Goal: Information Seeking & Learning: Find specific page/section

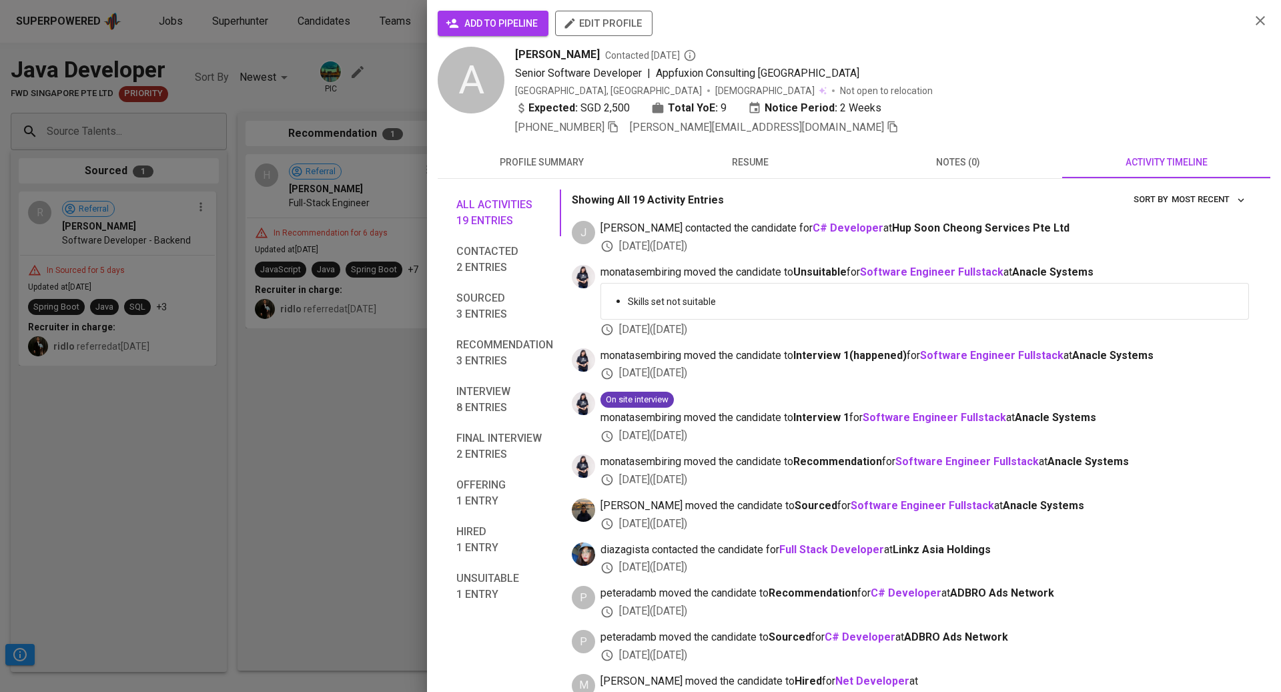
click at [292, 149] on div at bounding box center [640, 346] width 1281 height 692
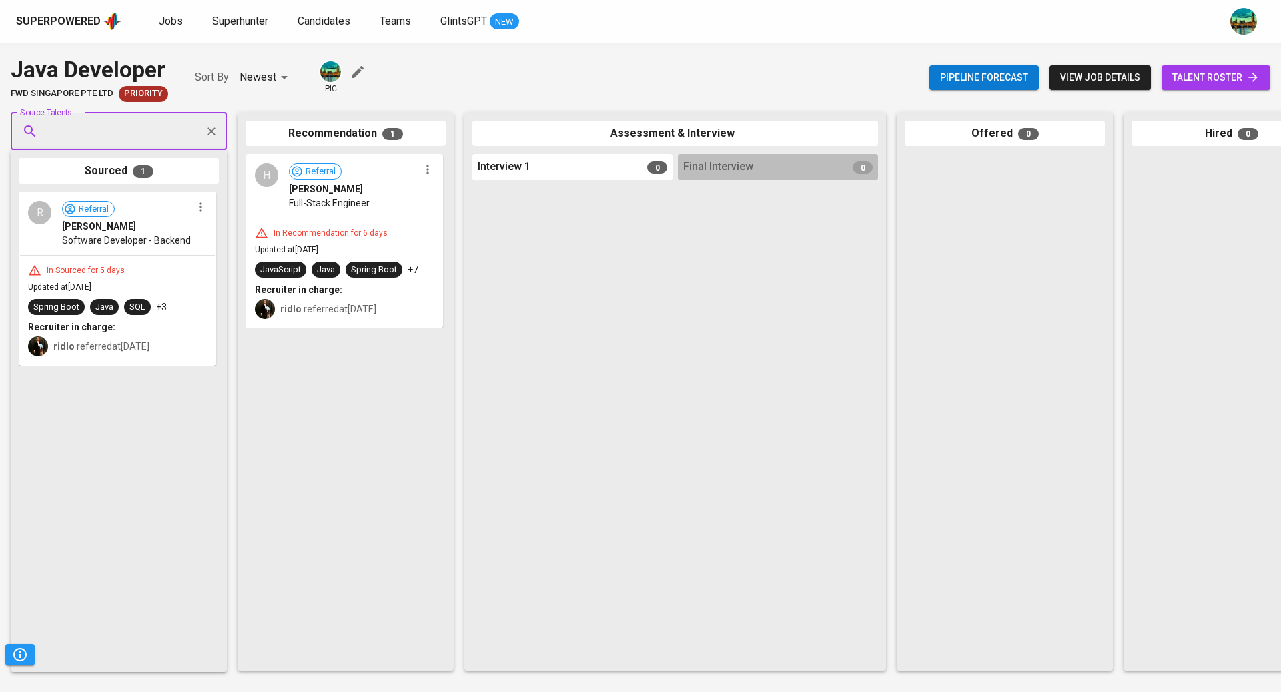
paste input "[EMAIL_ADDRESS][DOMAIN_NAME]"
type input "[EMAIL_ADDRESS][DOMAIN_NAME]"
paste input "[EMAIL_ADDRESS][DOMAIN_NAME]"
click at [48, 139] on input "[EMAIL_ADDRESS][DOMAIN_NAME]" at bounding box center [113, 131] width 140 height 25
click at [51, 138] on input "[EMAIL_ADDRESS][DOMAIN_NAME]" at bounding box center [113, 131] width 140 height 25
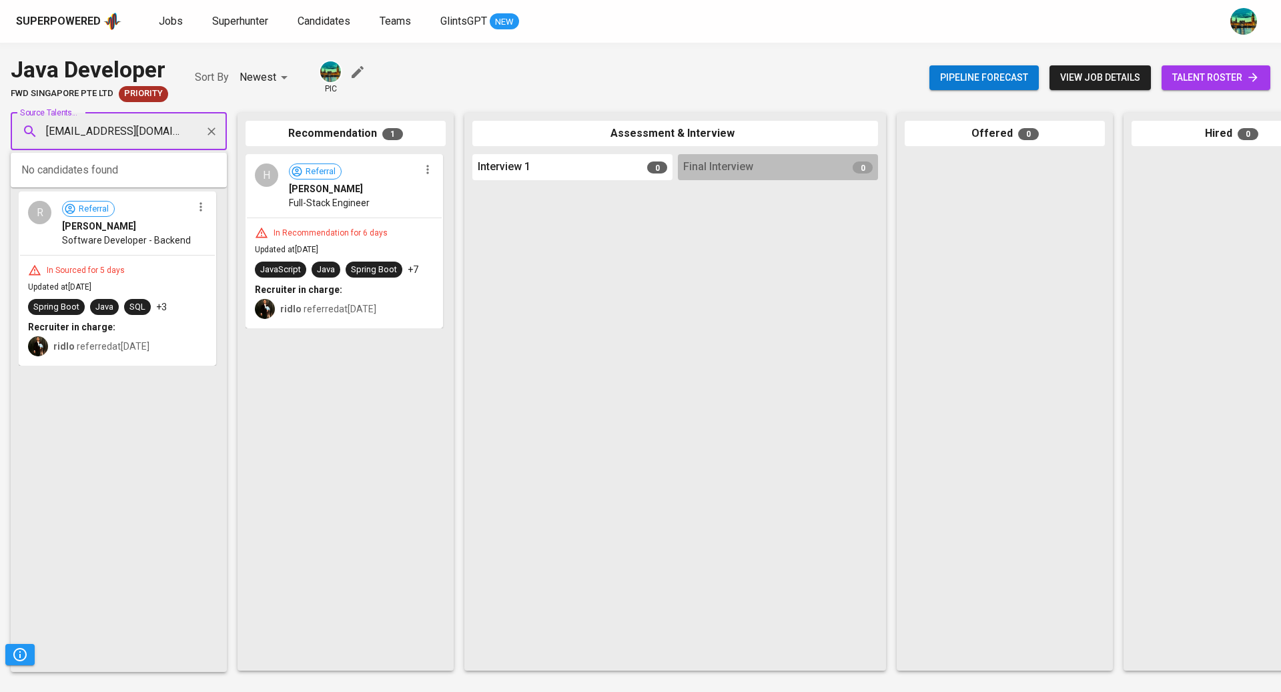
type input "[EMAIL_ADDRESS][DOMAIN_NAME]"
click at [328, 23] on span "Candidates" at bounding box center [324, 21] width 53 height 13
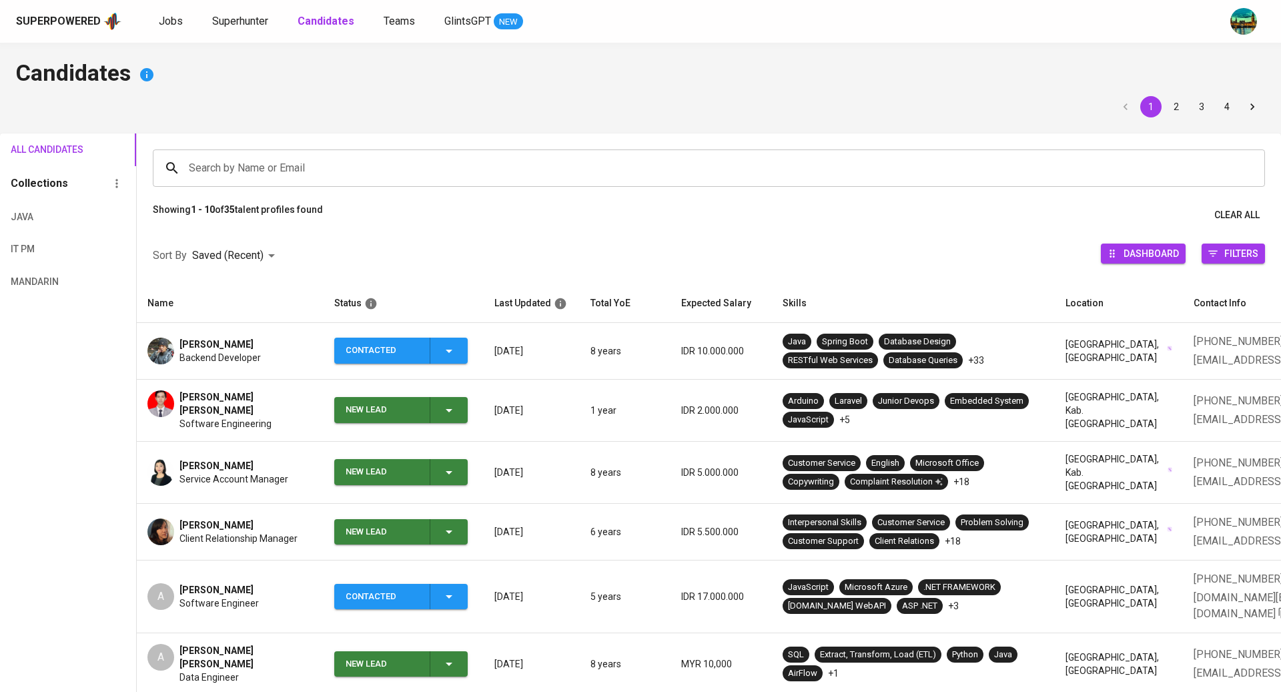
click at [357, 171] on input "Search by Name or Email" at bounding box center [713, 167] width 1054 height 25
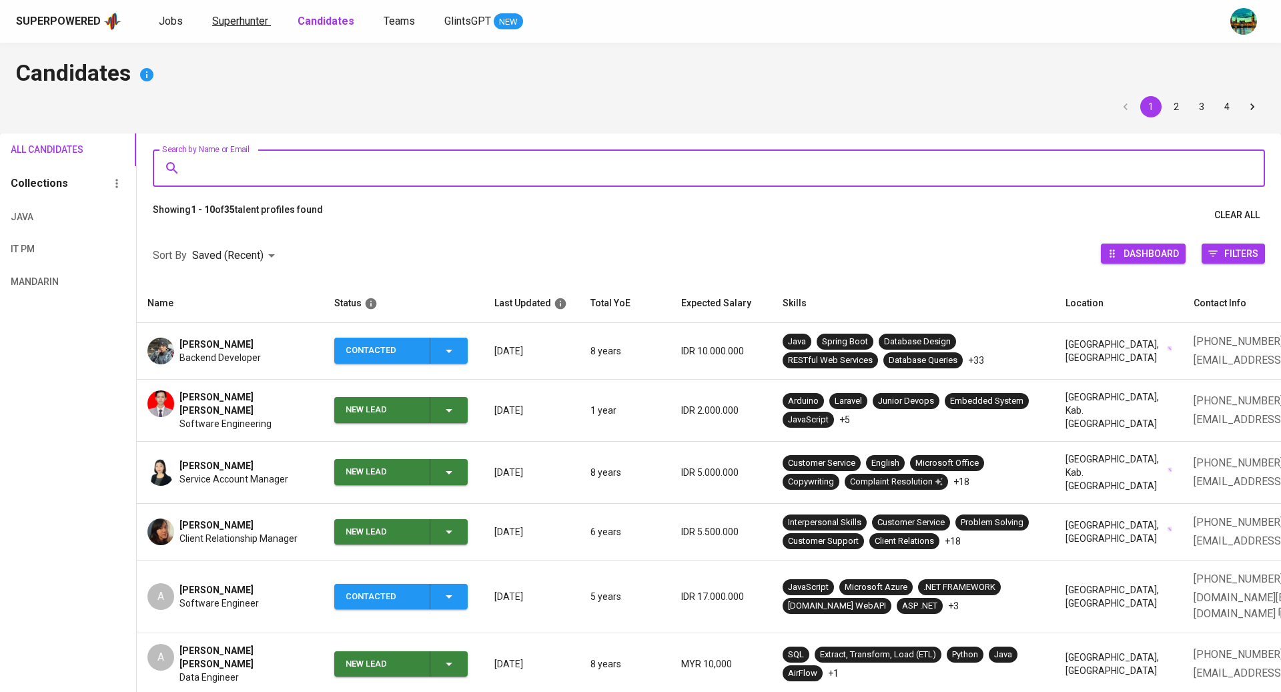
click at [234, 25] on span "Superhunter" at bounding box center [240, 21] width 56 height 13
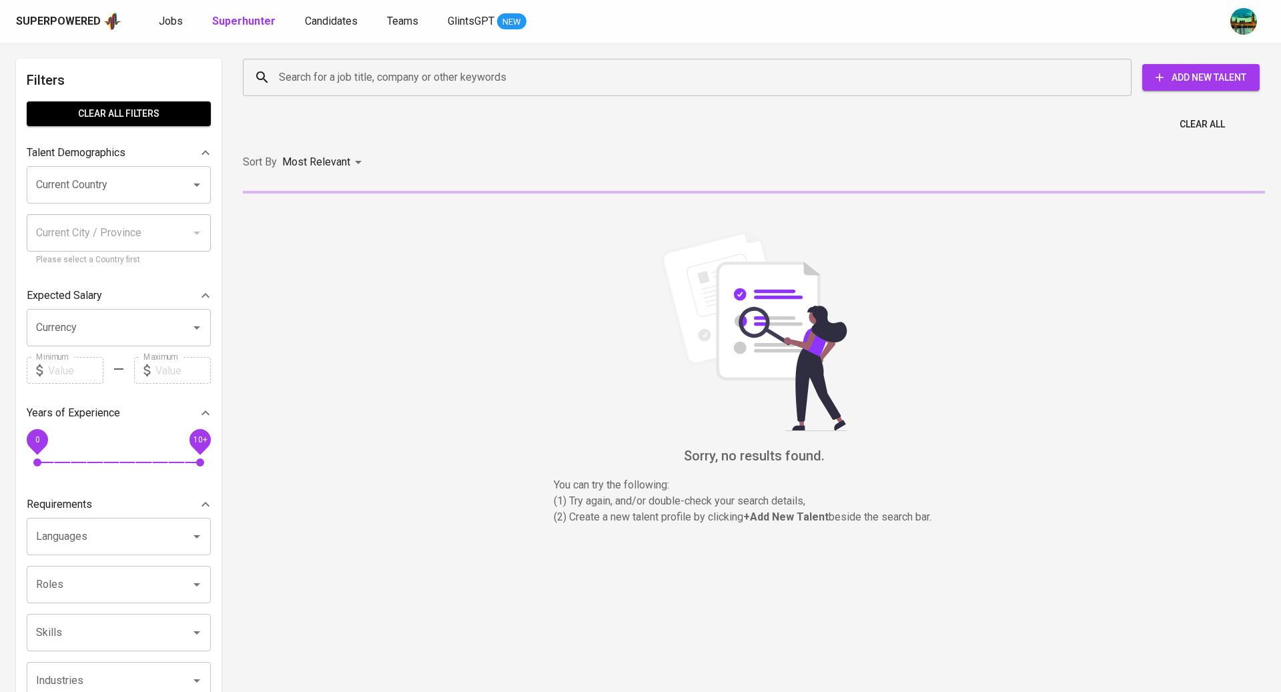
click at [334, 69] on input "Search for a job title, company or other keywords" at bounding box center [691, 77] width 830 height 25
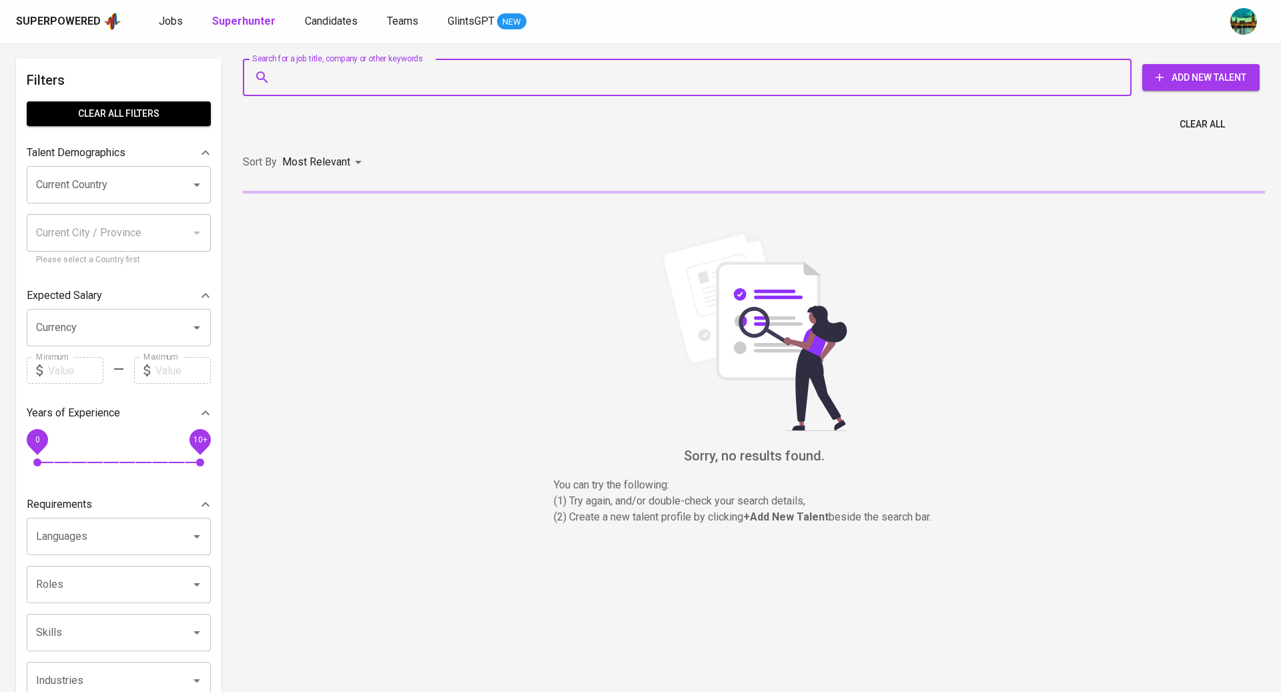
paste input "[EMAIL_ADDRESS][DOMAIN_NAME]"
type input "[EMAIL_ADDRESS][DOMAIN_NAME]"
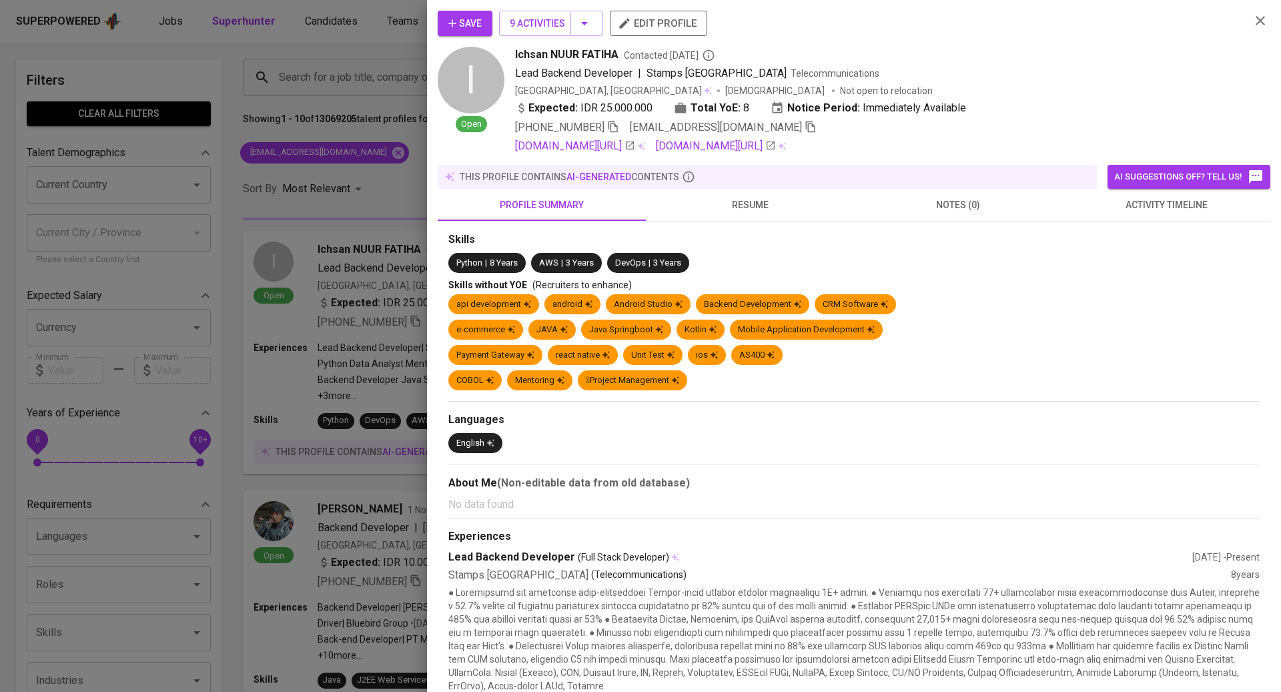
click at [346, 30] on div at bounding box center [640, 346] width 1281 height 692
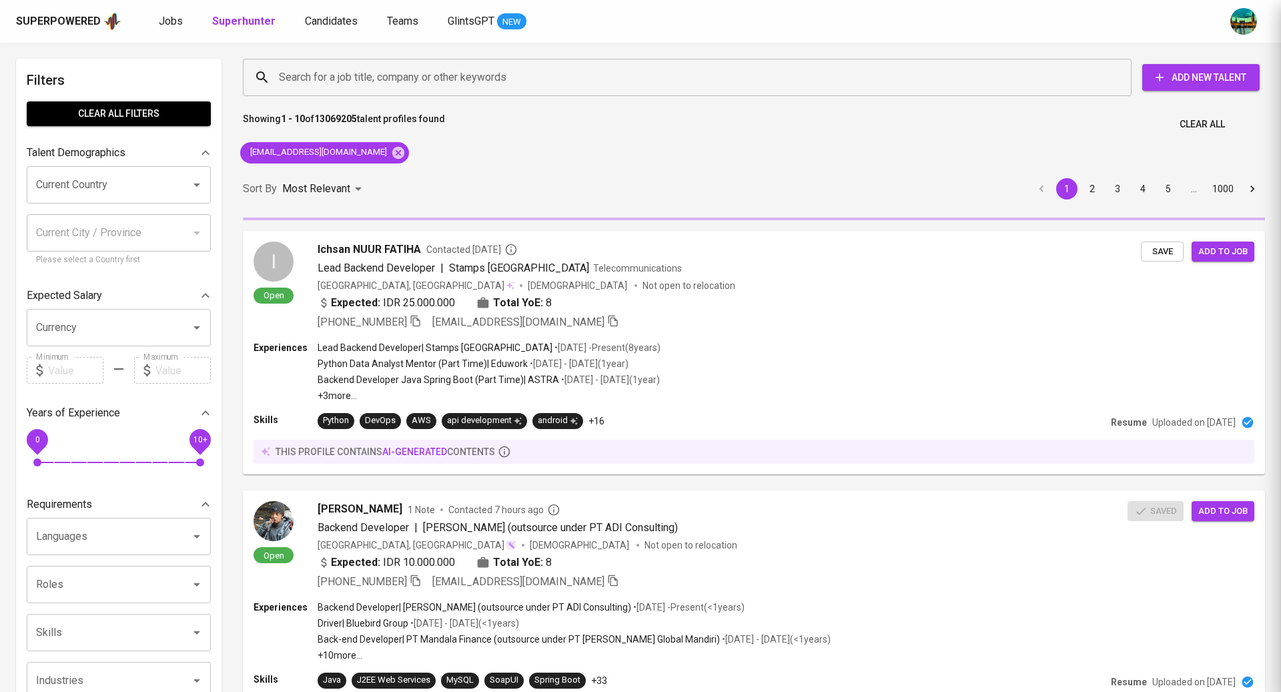
click at [352, 79] on div at bounding box center [640, 346] width 1281 height 692
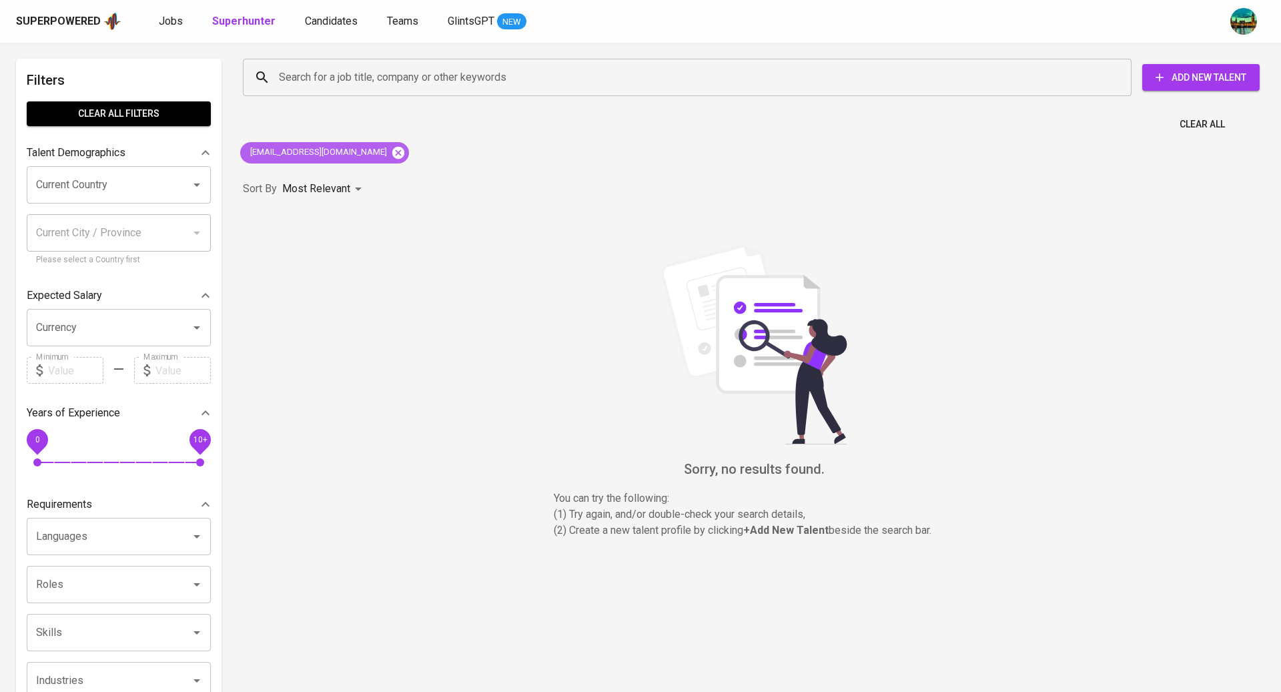
click at [392, 153] on icon at bounding box center [398, 152] width 12 height 12
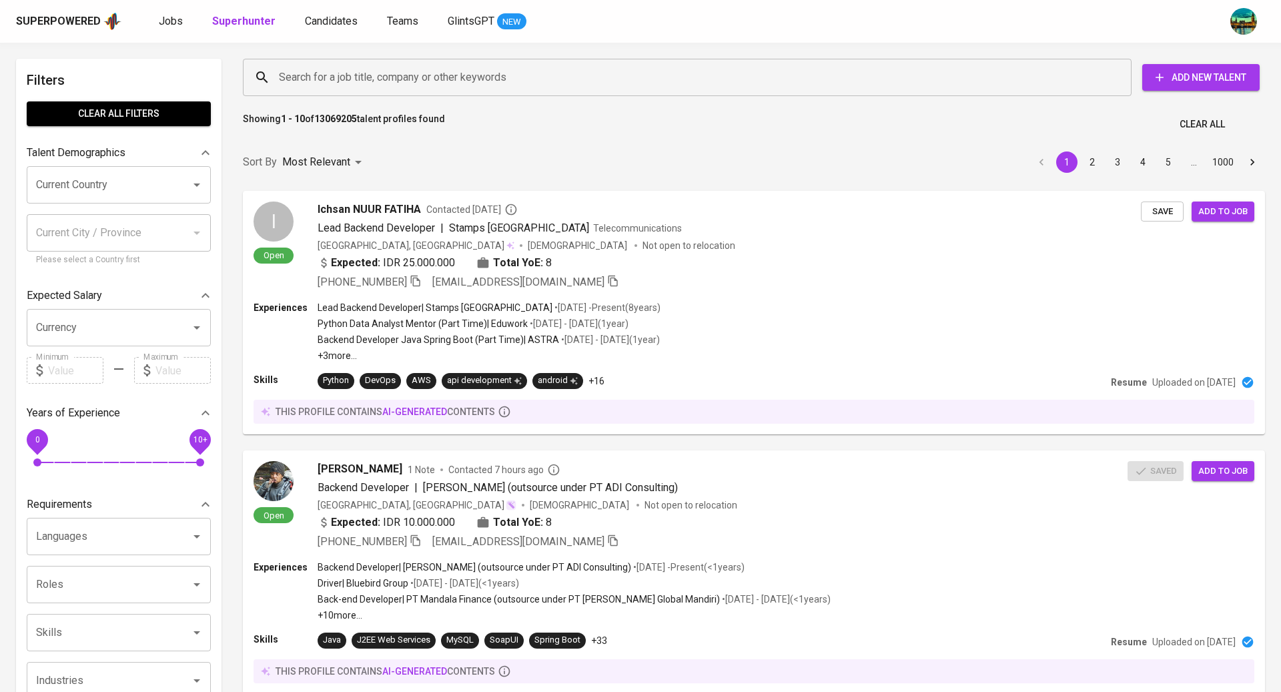
click at [382, 77] on input "Search for a job title, company or other keywords" at bounding box center [691, 77] width 830 height 25
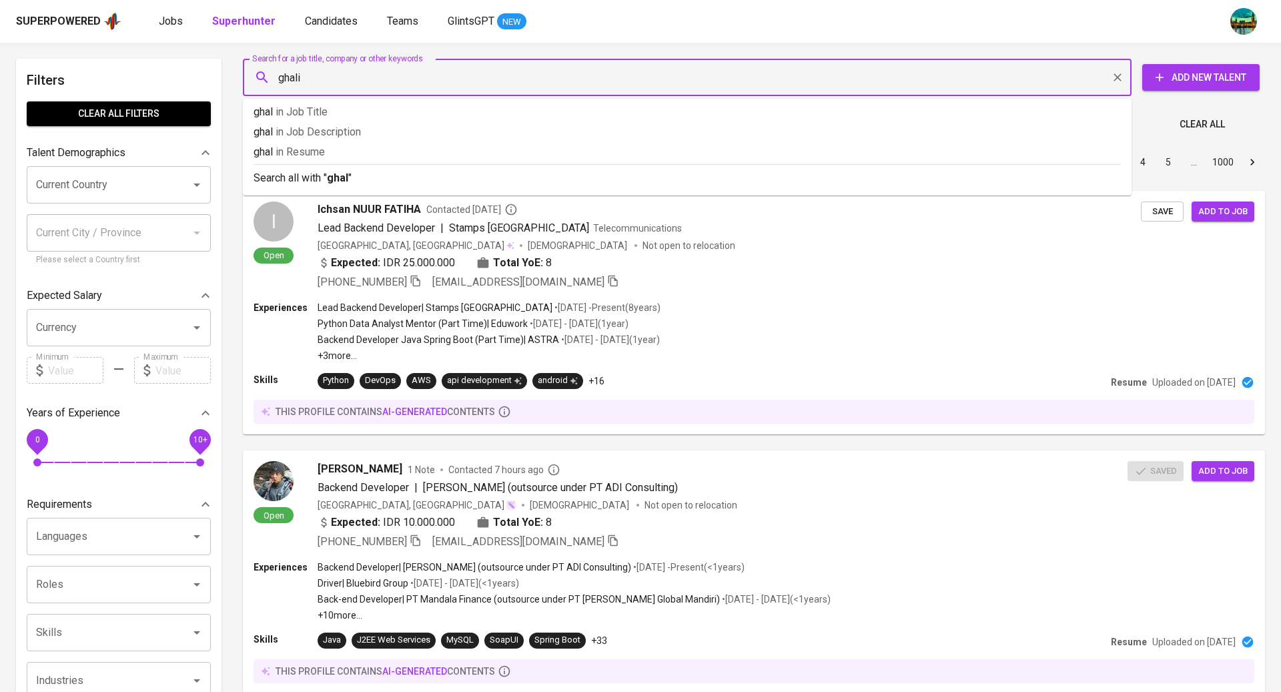
type input "ghalib"
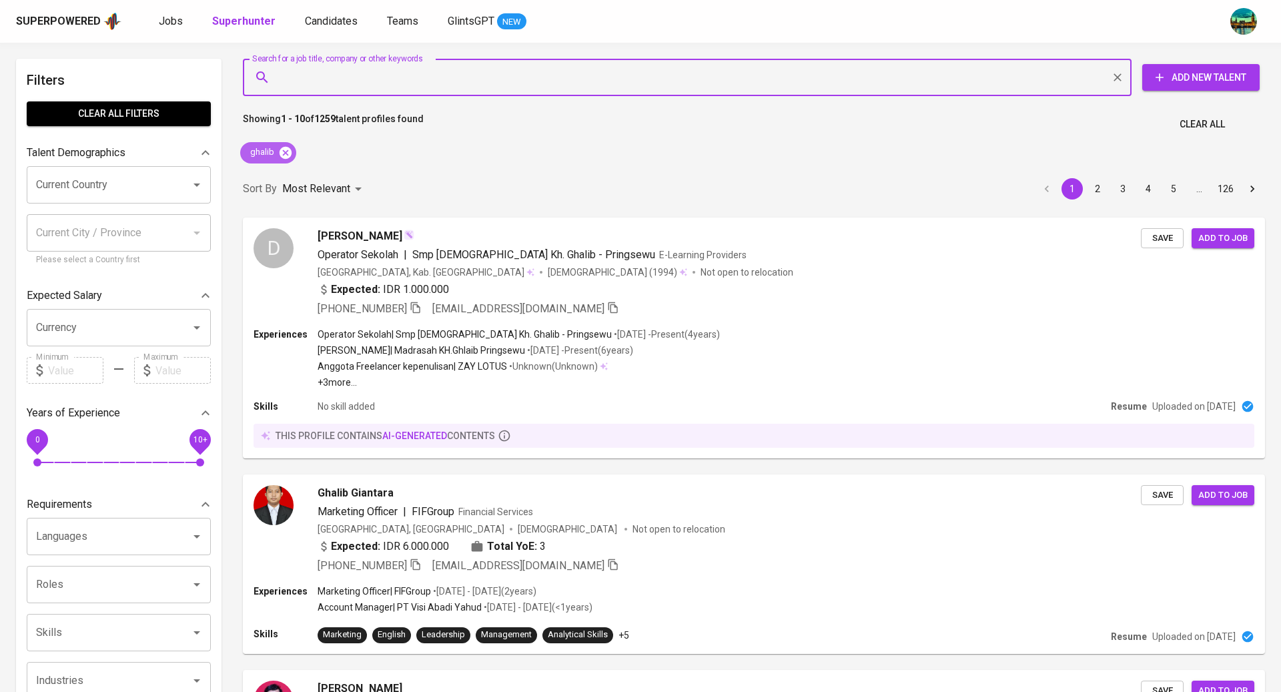
click at [288, 154] on icon at bounding box center [286, 152] width 12 height 12
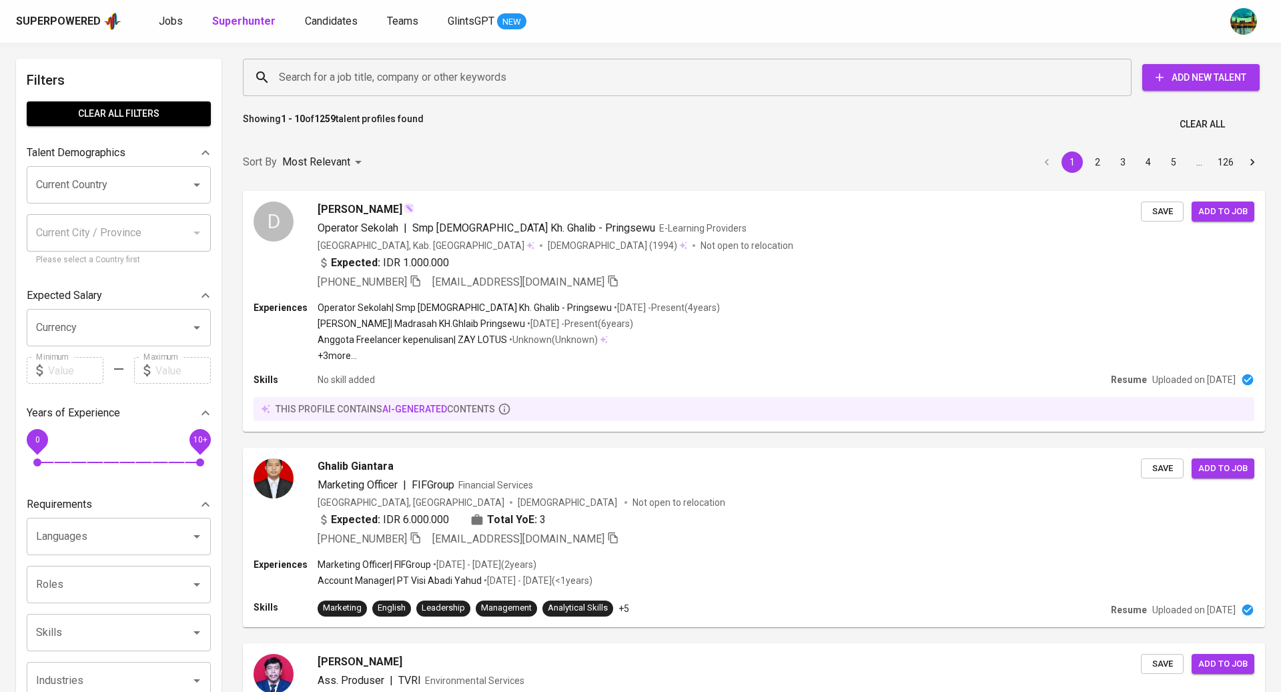
click at [346, 74] on input "Search for a job title, company or other keywords" at bounding box center [691, 77] width 830 height 25
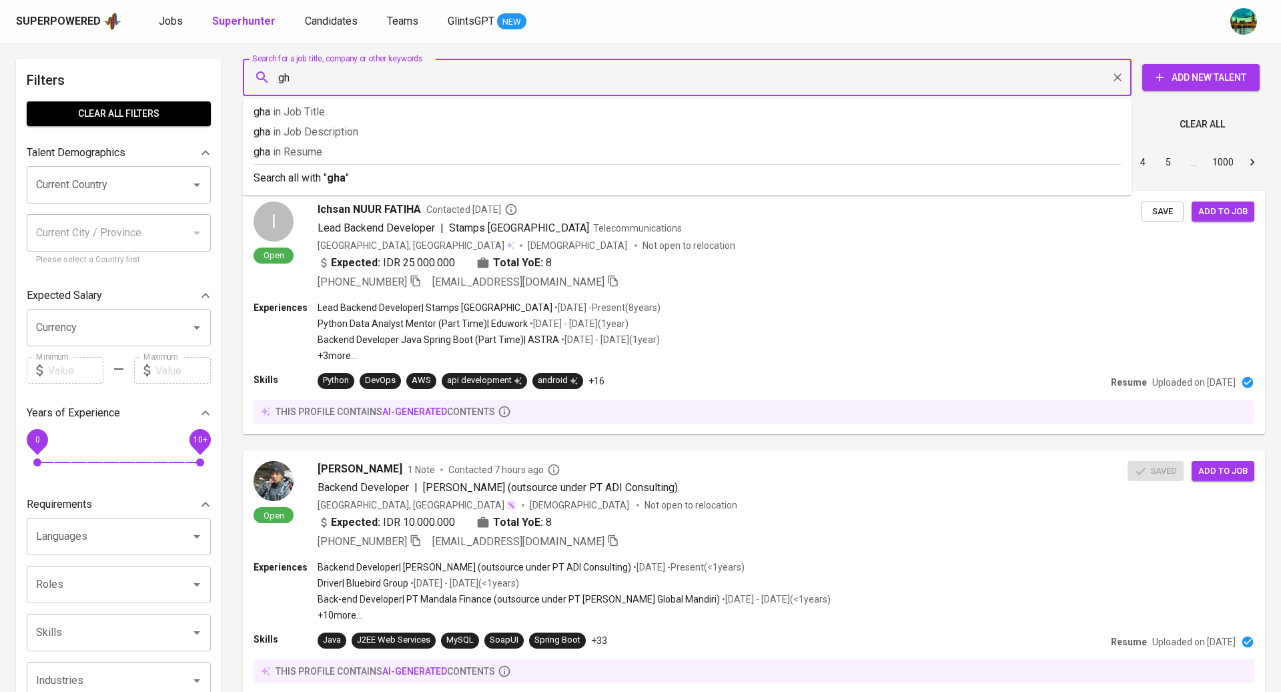
type input "g"
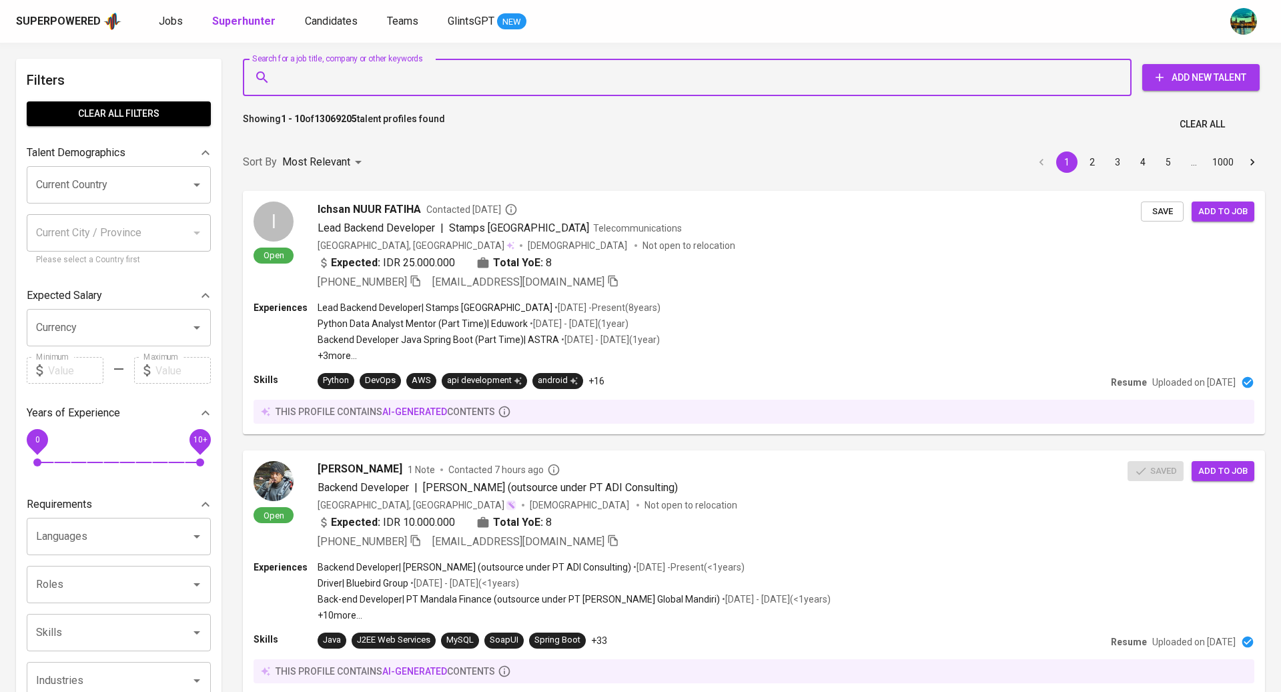
click at [661, 29] on div "Superpowered Jobs Superhunter Candidates Teams GlintsGPT NEW" at bounding box center [619, 21] width 1207 height 20
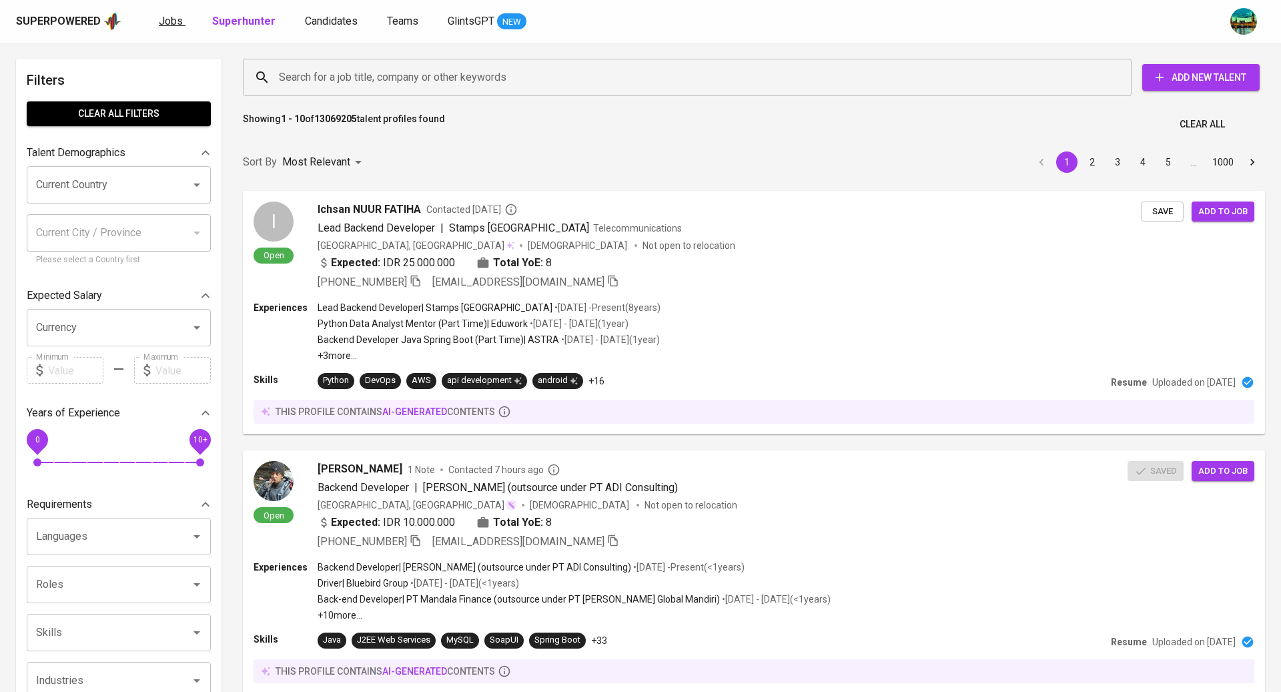
click at [176, 22] on span "Jobs" at bounding box center [171, 21] width 24 height 13
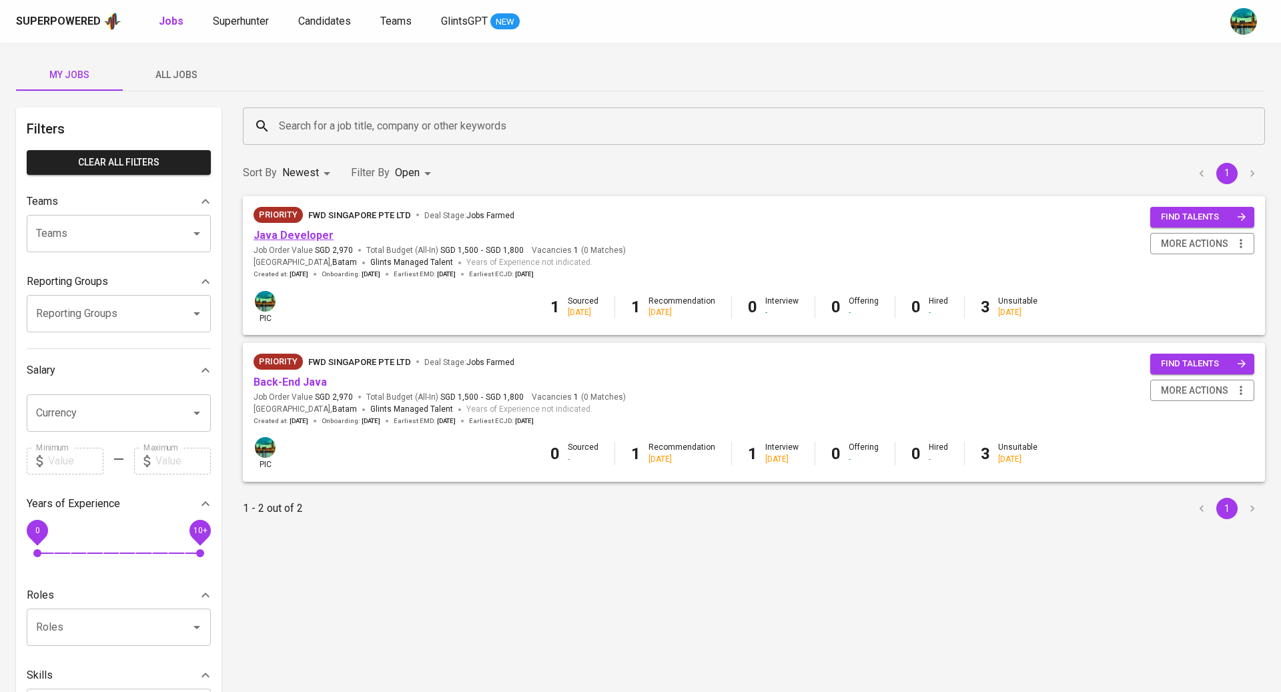
click at [308, 240] on link "Java Developer" at bounding box center [294, 235] width 80 height 13
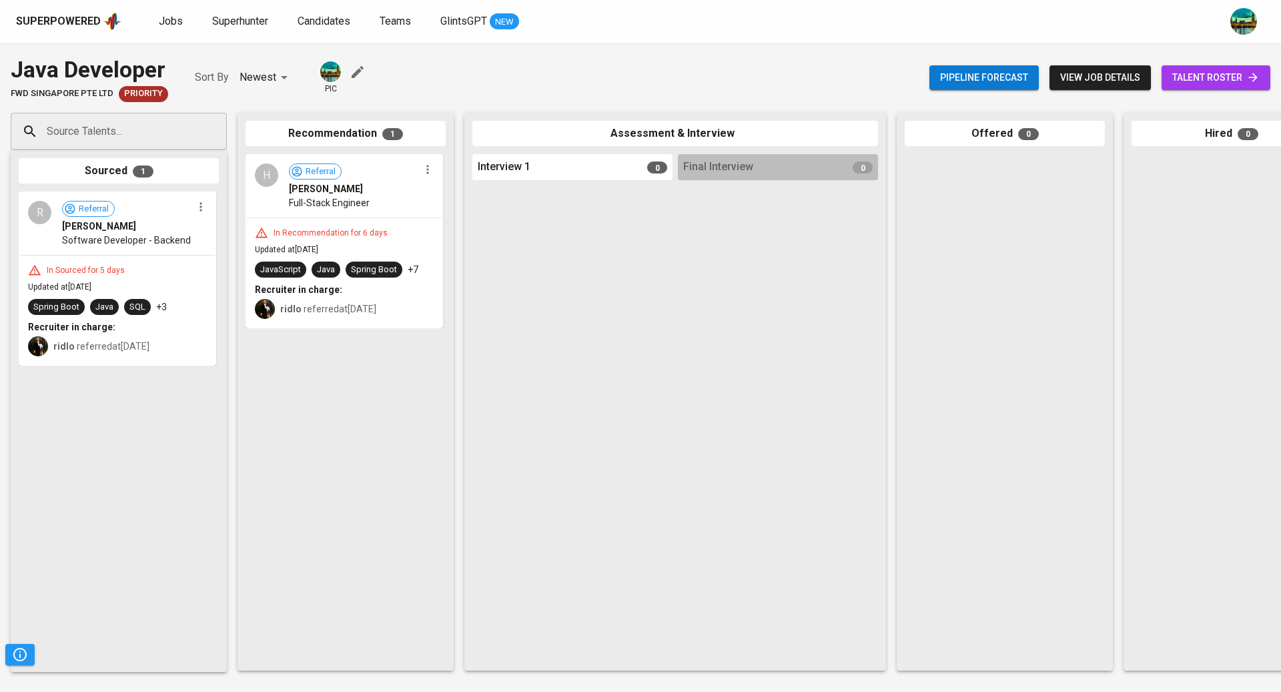
click at [157, 135] on input "Source Talents..." at bounding box center [113, 131] width 140 height 25
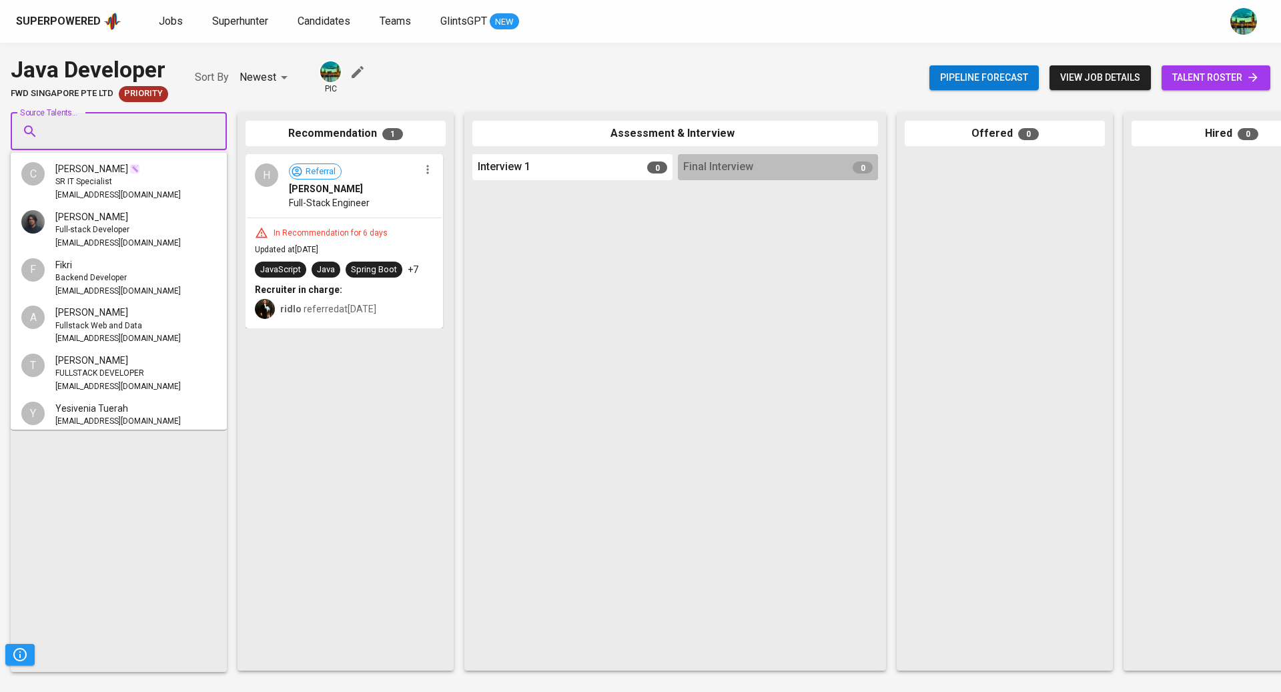
paste input "[EMAIL_ADDRESS][DOMAIN_NAME]"
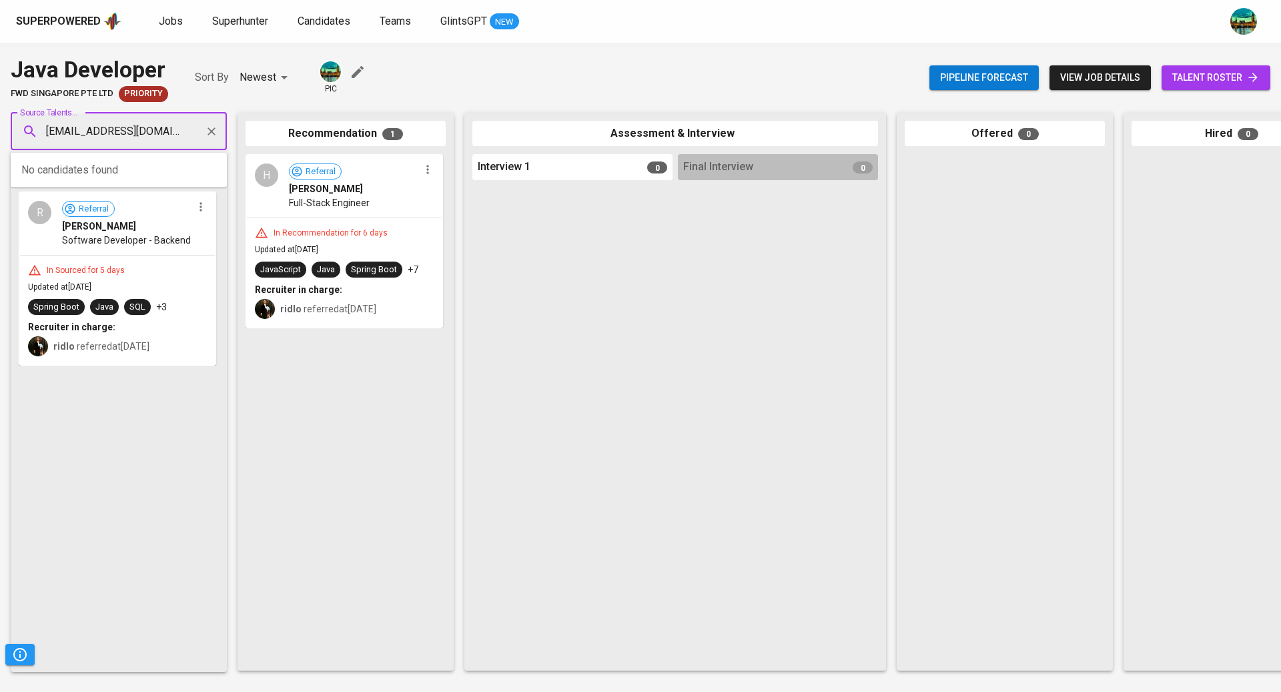
type input "[EMAIL_ADDRESS][DOMAIN_NAME]"
click at [170, 22] on span "Jobs" at bounding box center [171, 21] width 24 height 13
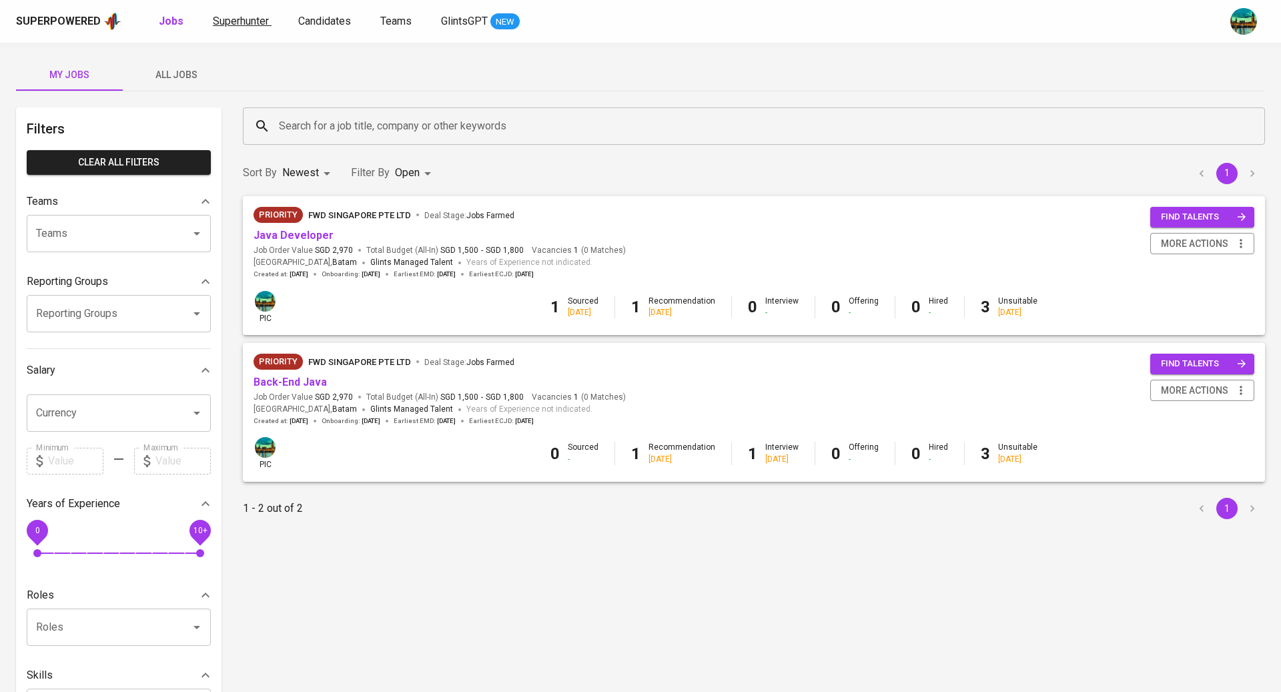
click at [238, 21] on span "Superhunter" at bounding box center [241, 21] width 56 height 13
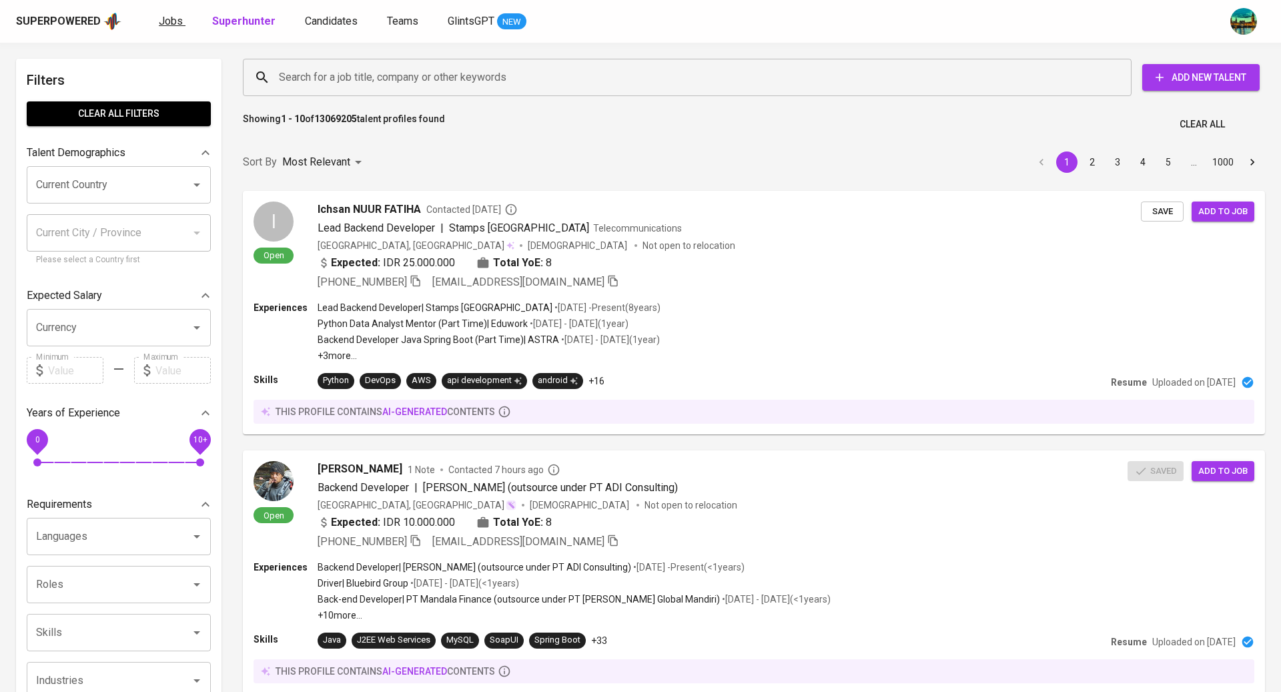
click at [168, 25] on span "Jobs" at bounding box center [171, 21] width 24 height 13
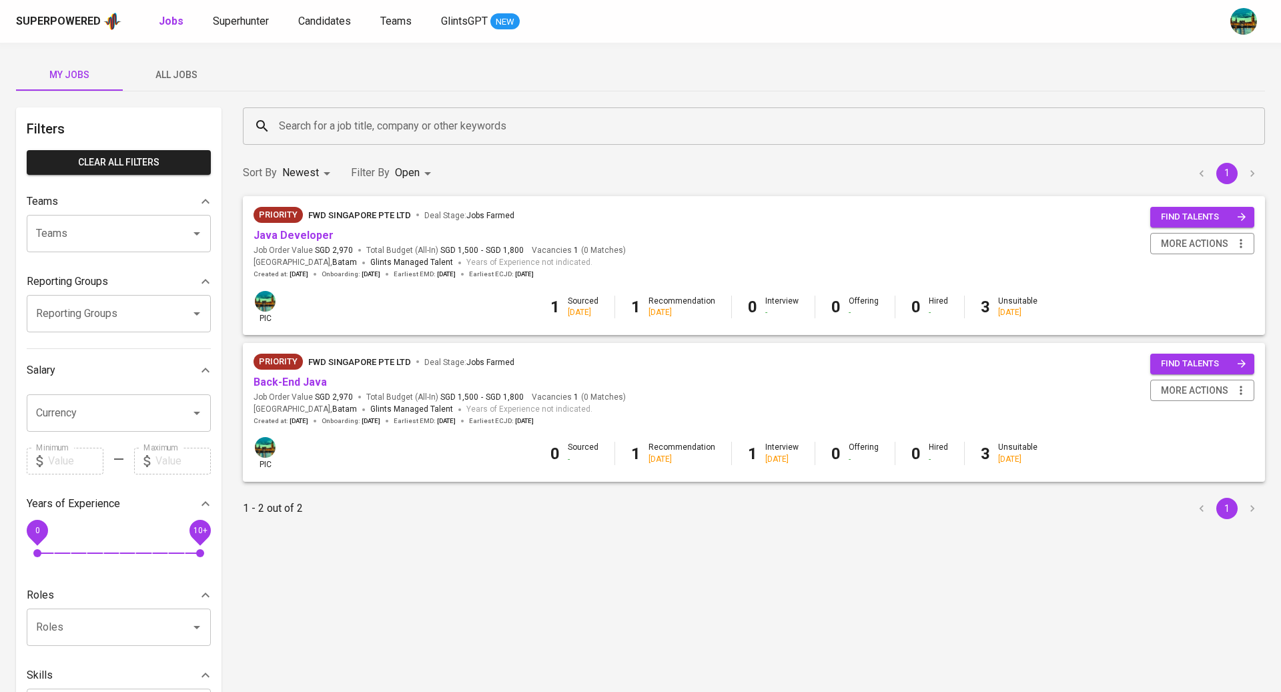
click at [188, 80] on span "All Jobs" at bounding box center [176, 75] width 91 height 17
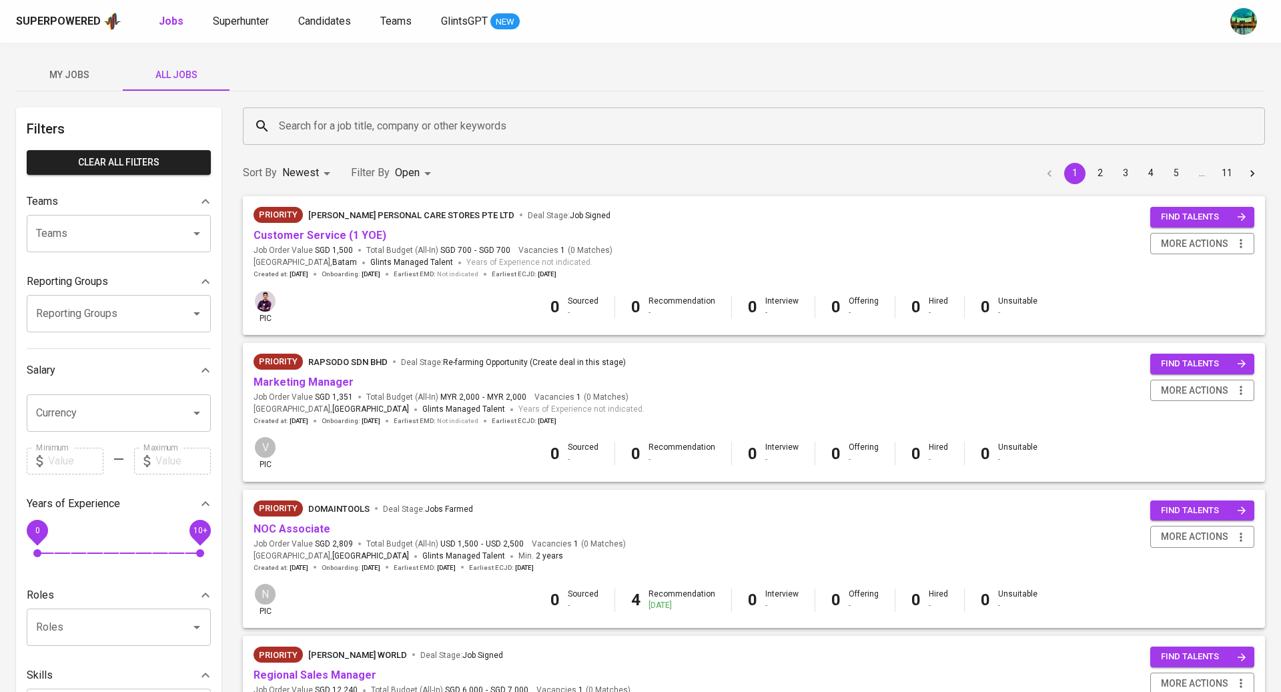
click at [299, 130] on input "Search for a job title, company or other keywords" at bounding box center [758, 125] width 964 height 25
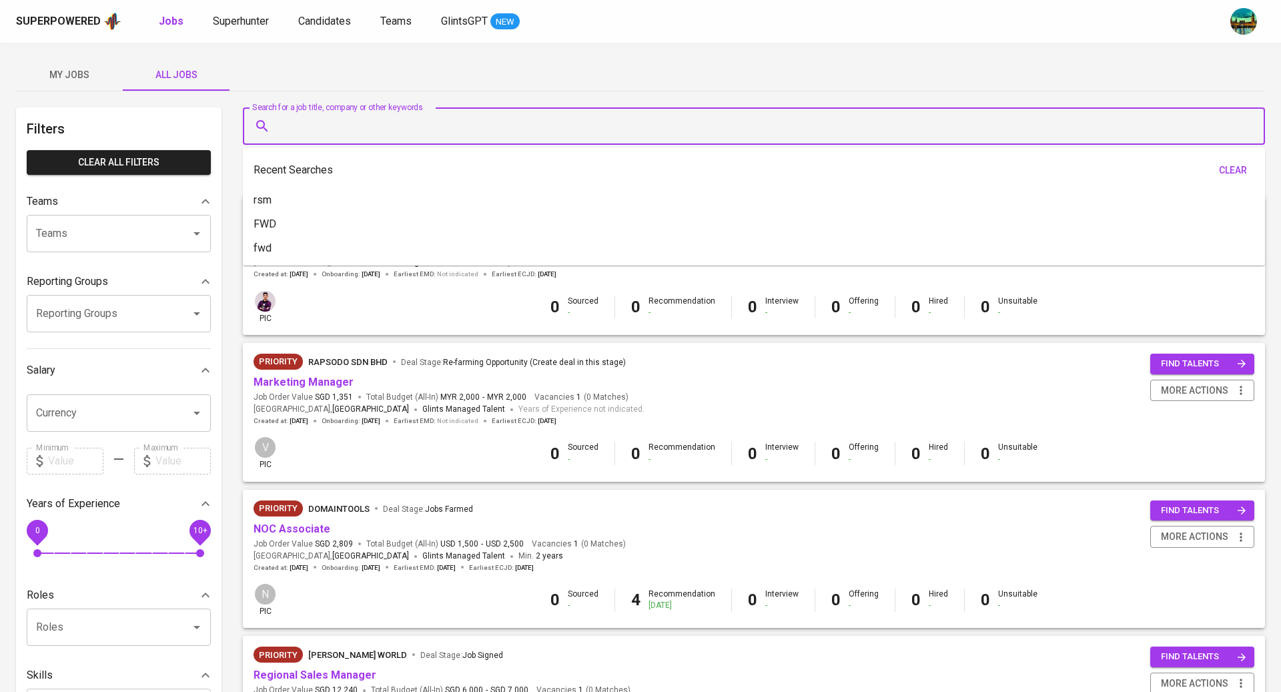
type input "j"
type input "moonshot"
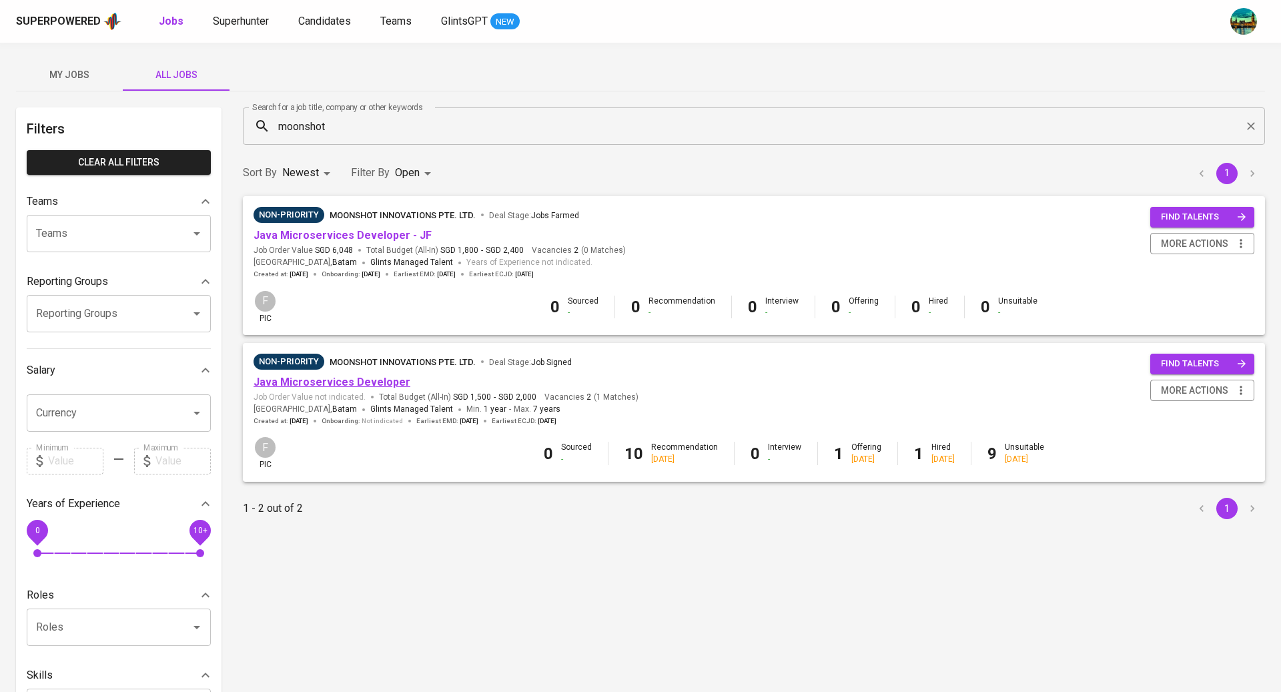
click at [344, 382] on link "Java Microservices Developer" at bounding box center [332, 382] width 157 height 13
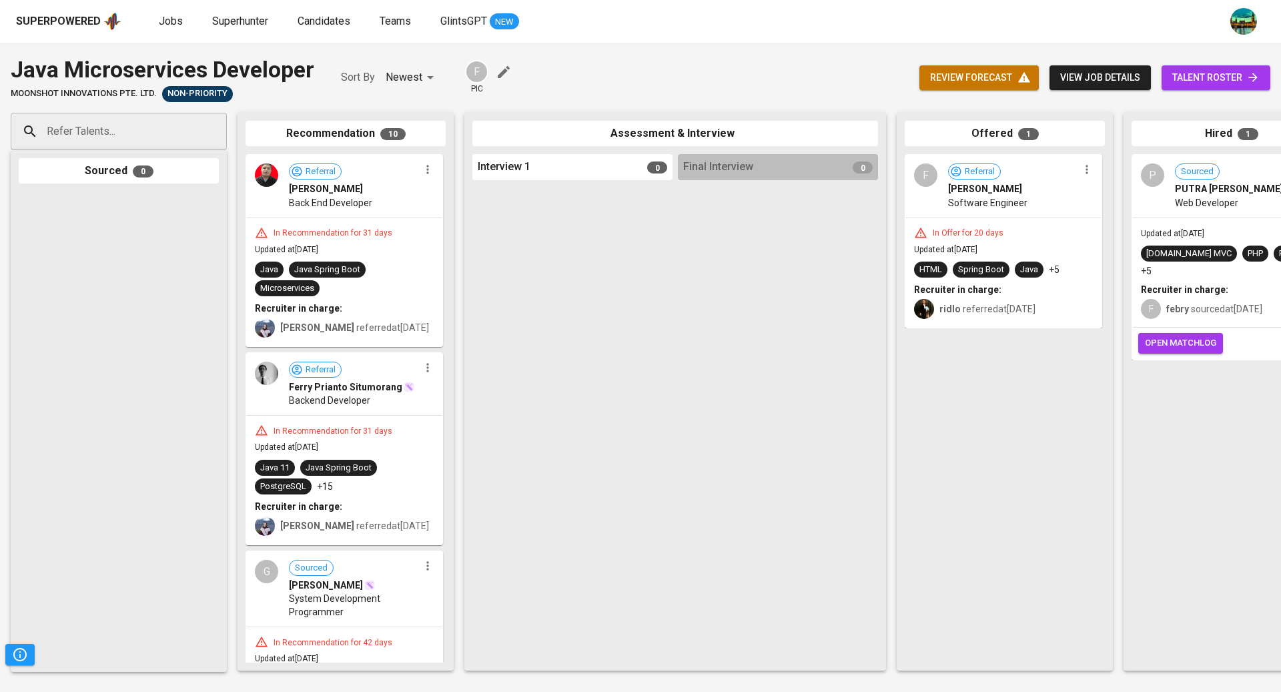
click at [1189, 77] on span "talent roster" at bounding box center [1216, 77] width 87 height 17
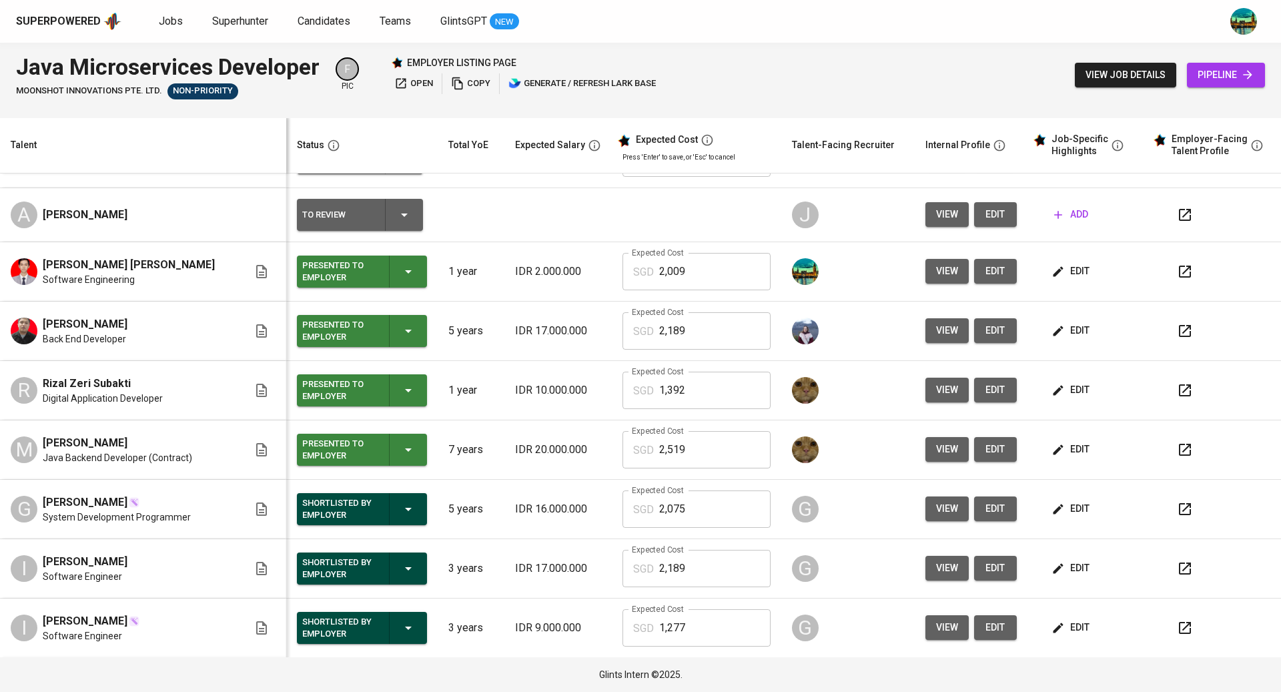
scroll to position [110, 0]
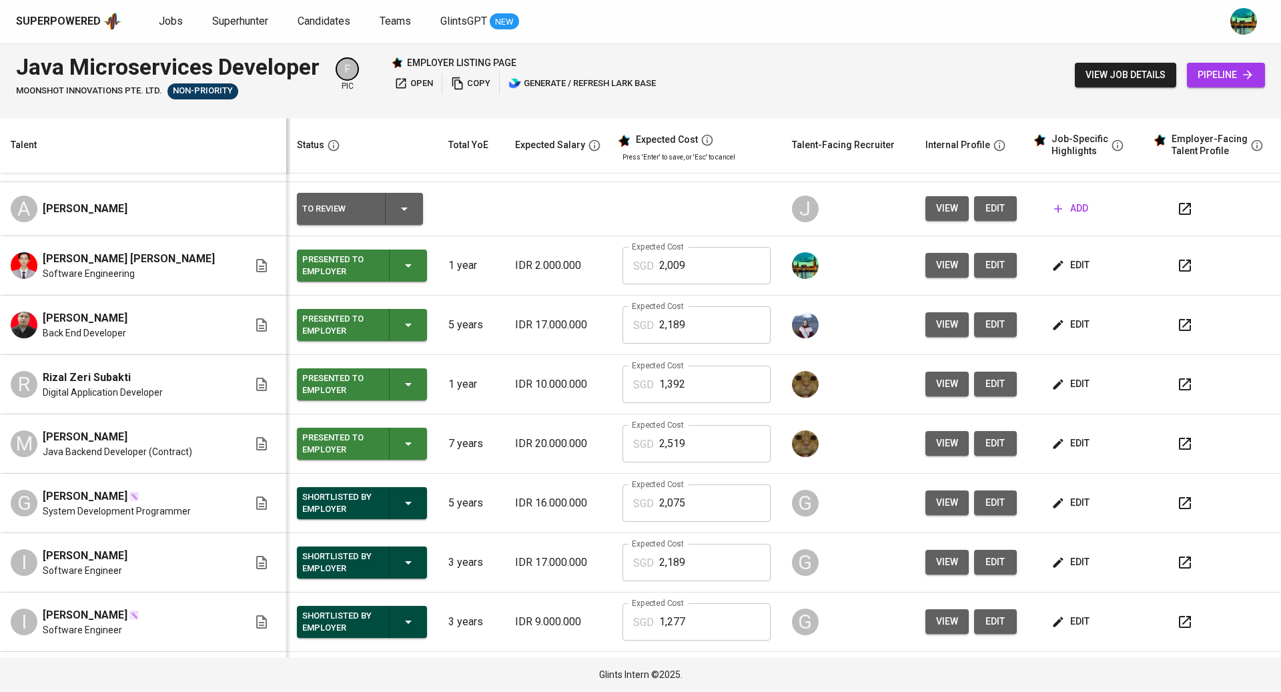
click at [115, 492] on span "[PERSON_NAME]" at bounding box center [85, 497] width 85 height 16
click at [161, 495] on div "[PERSON_NAME]" at bounding box center [117, 497] width 148 height 16
click at [936, 495] on span "view" at bounding box center [947, 503] width 22 height 17
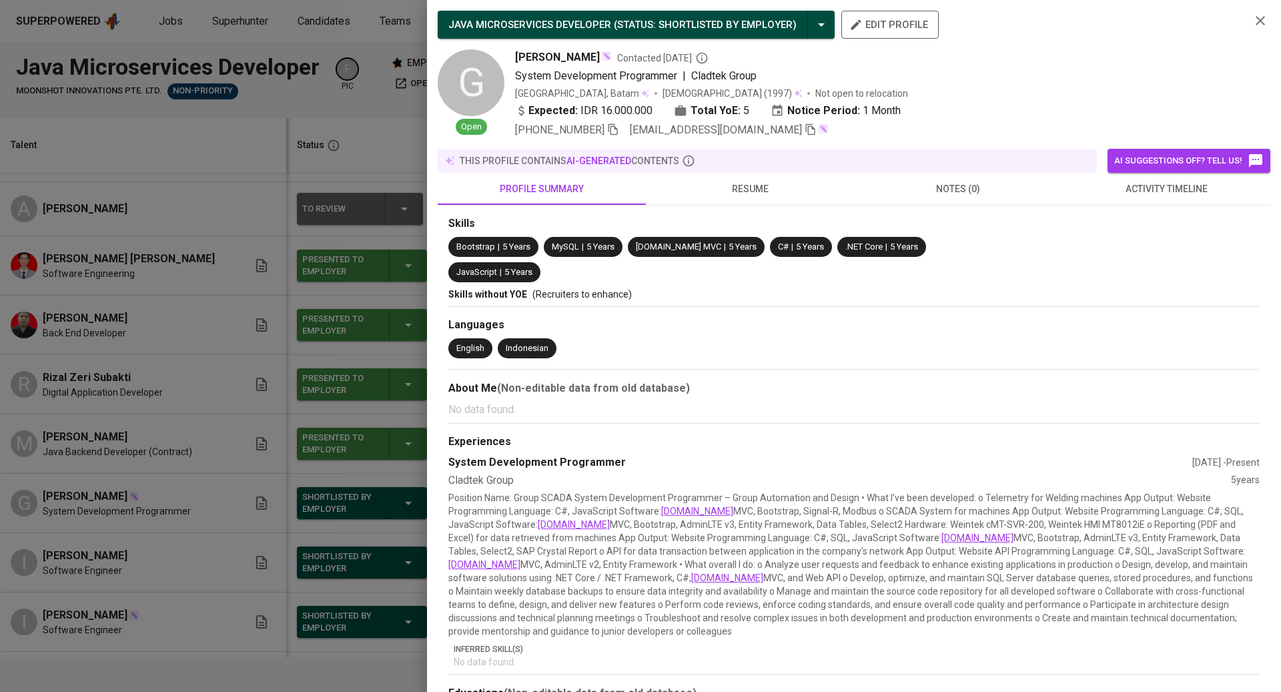
click at [776, 194] on span "resume" at bounding box center [750, 189] width 192 height 17
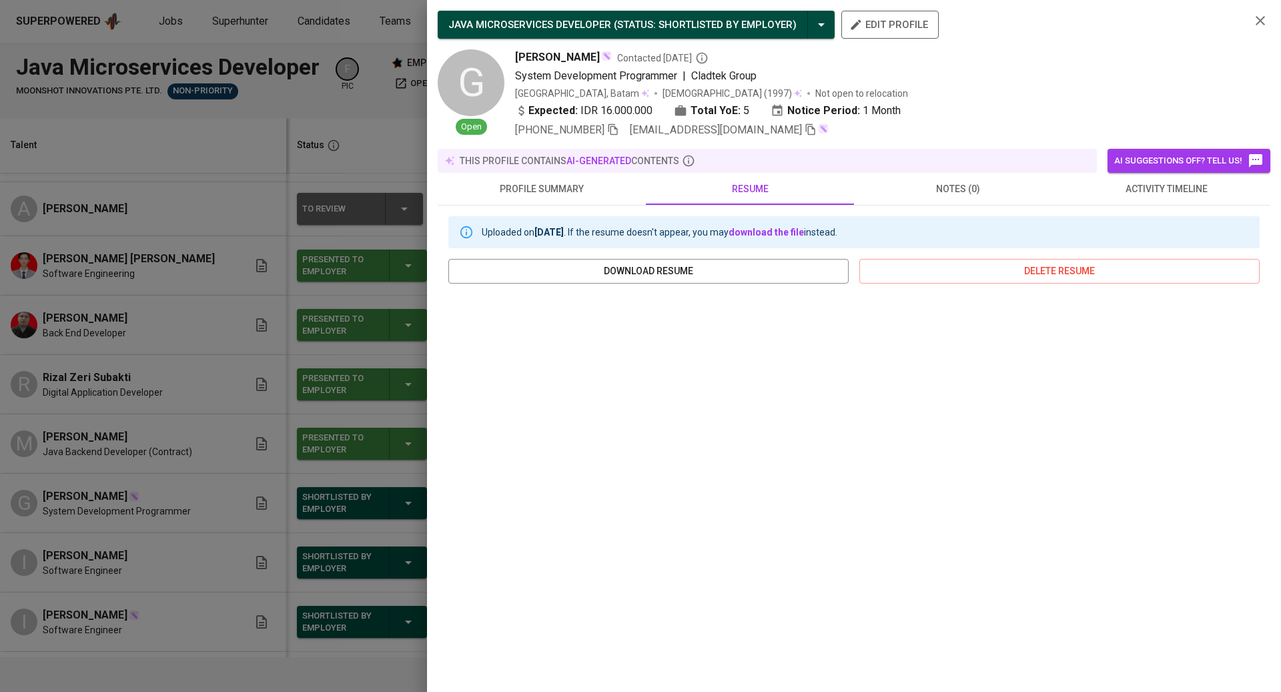
click at [961, 195] on span "notes (0)" at bounding box center [958, 189] width 192 height 17
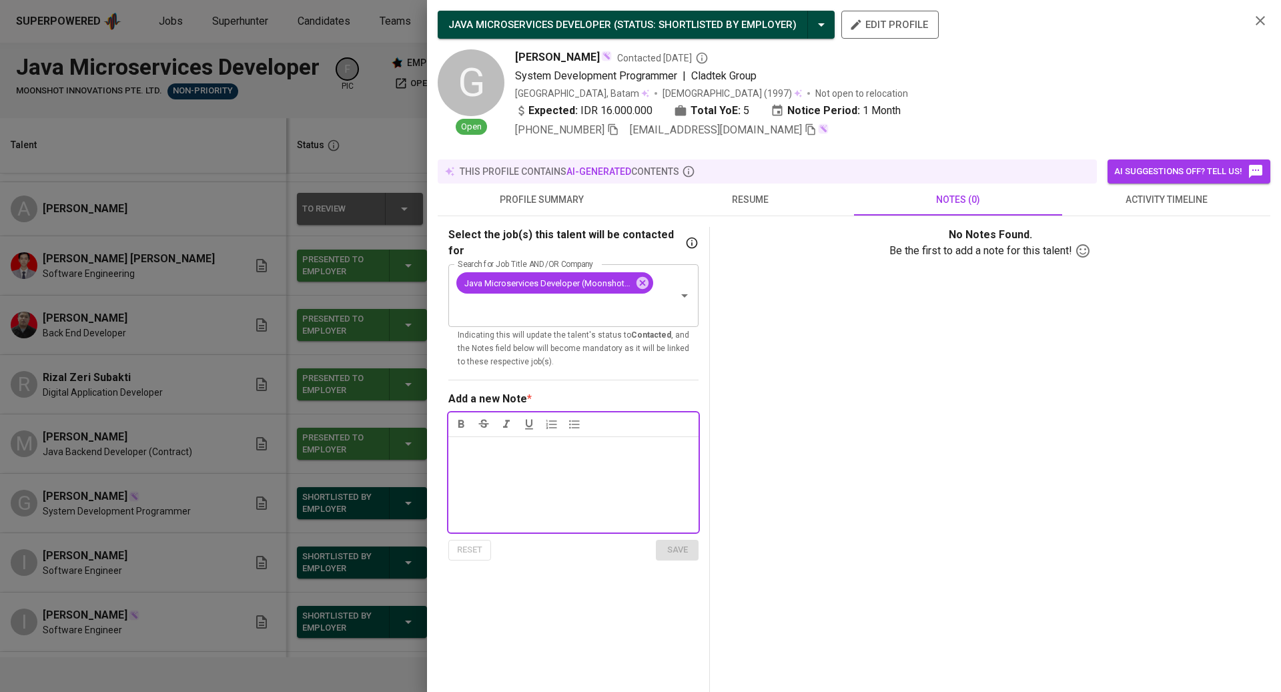
click at [1178, 188] on button "activity timeline" at bounding box center [1166, 200] width 208 height 32
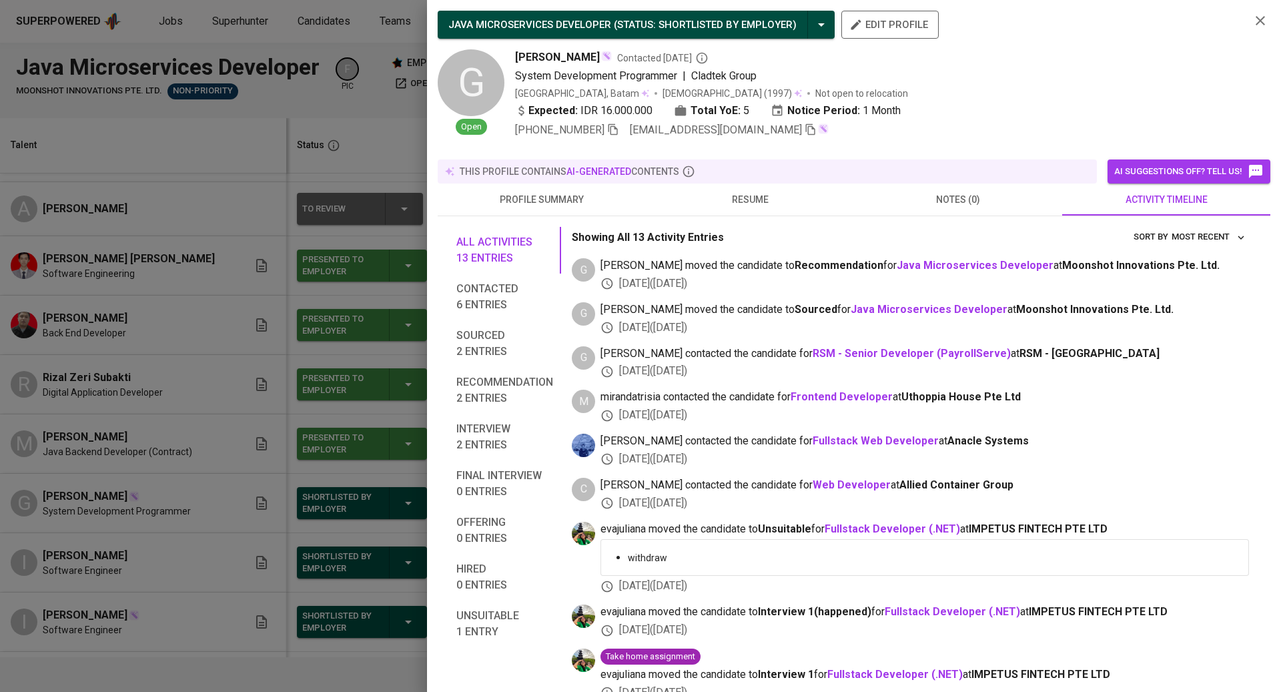
click at [196, 103] on div at bounding box center [640, 346] width 1281 height 692
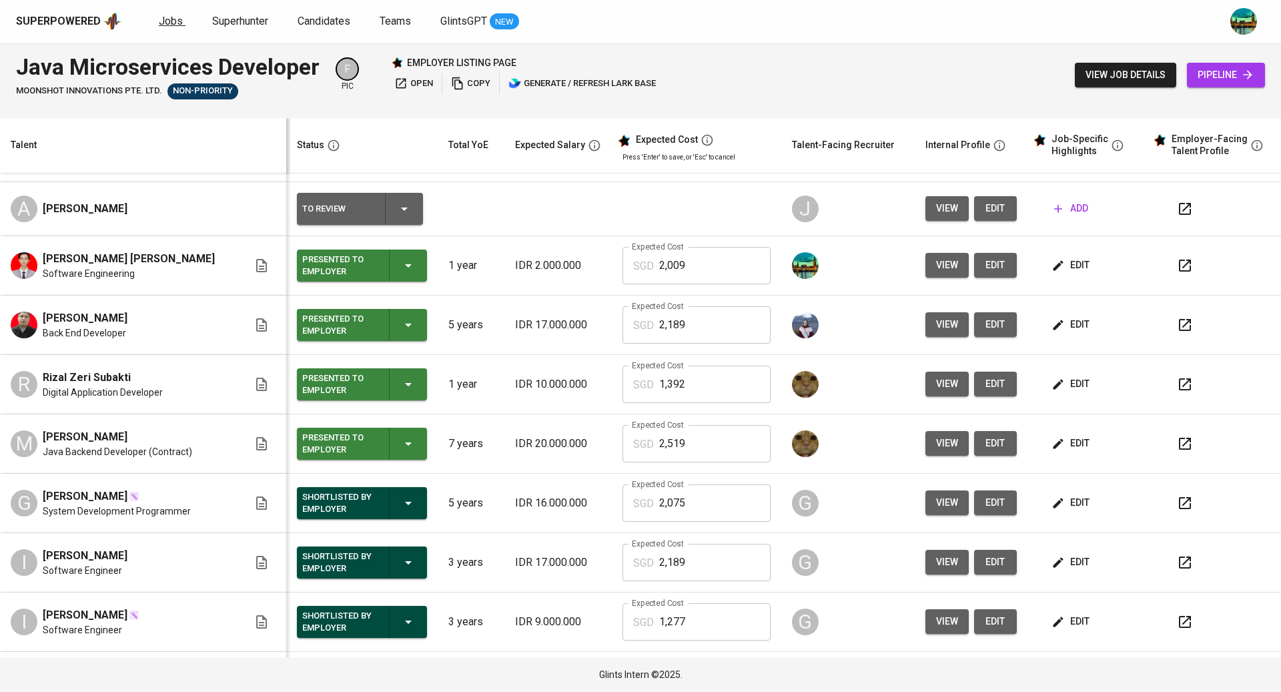
click at [162, 23] on span "Jobs" at bounding box center [171, 21] width 24 height 13
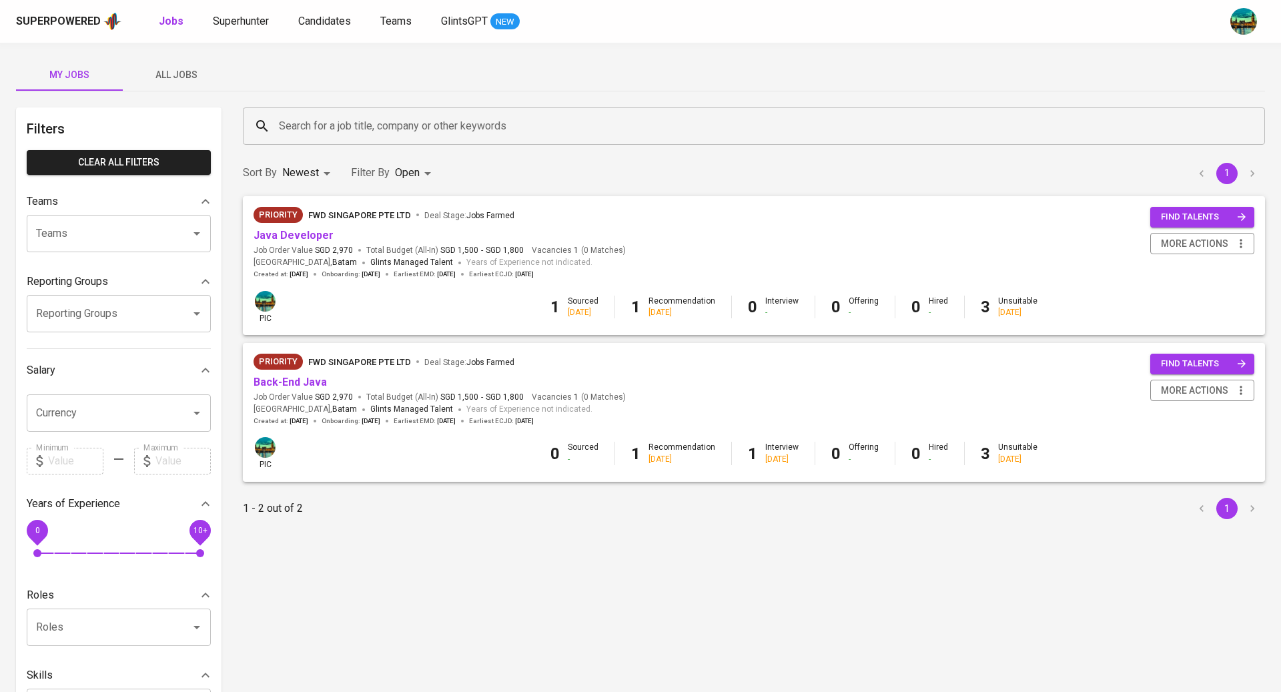
click at [196, 77] on span "All Jobs" at bounding box center [176, 75] width 91 height 17
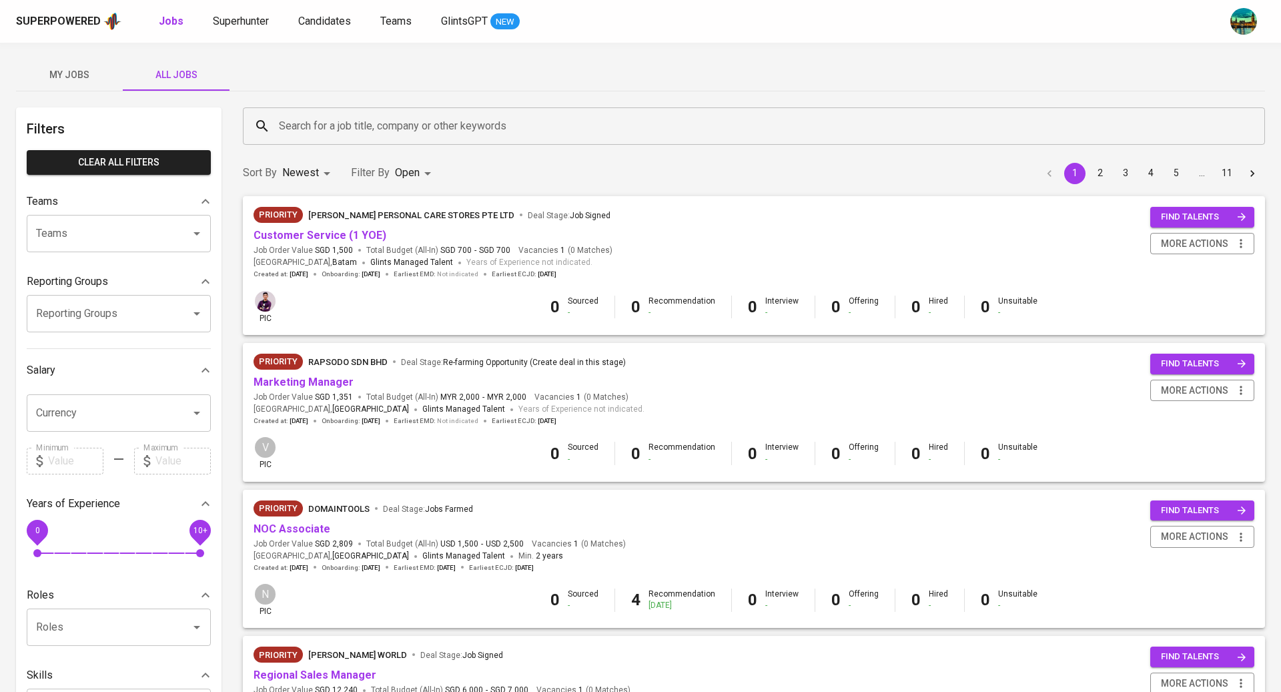
click at [376, 124] on input "Search for a job title, company or other keywords" at bounding box center [758, 125] width 964 height 25
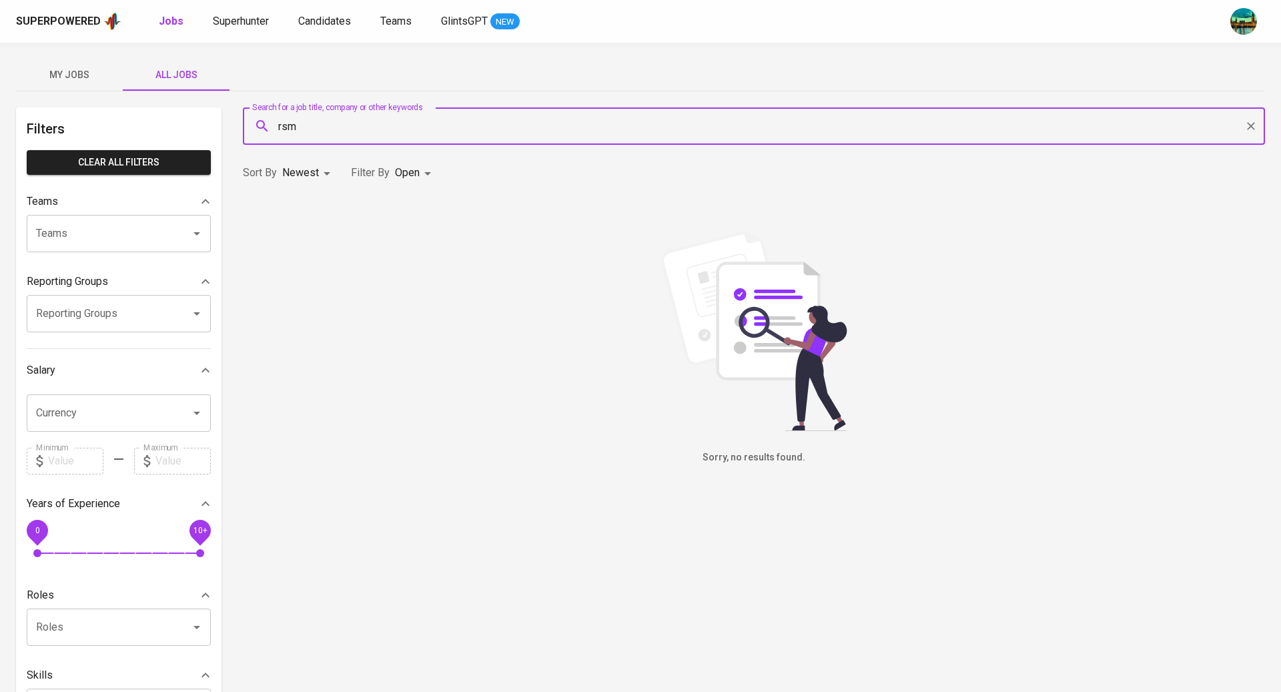
click at [302, 121] on input "rsm" at bounding box center [758, 125] width 964 height 25
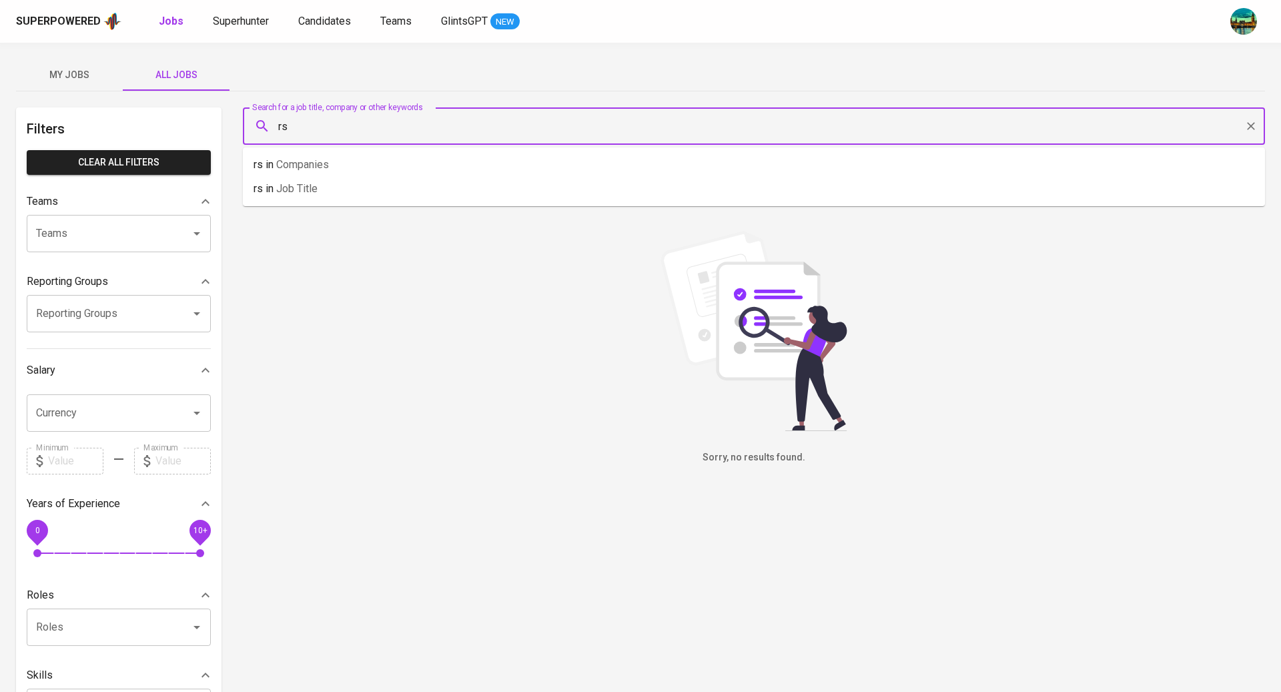
type input "r"
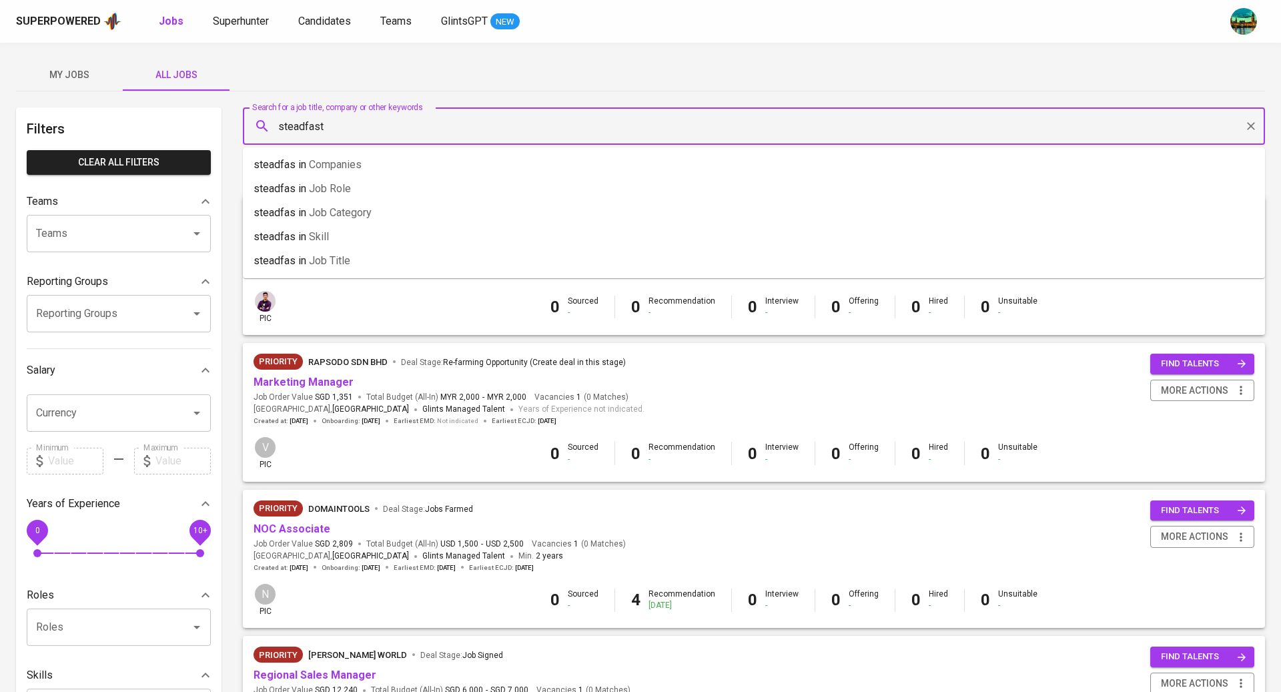
type input "steadfast"
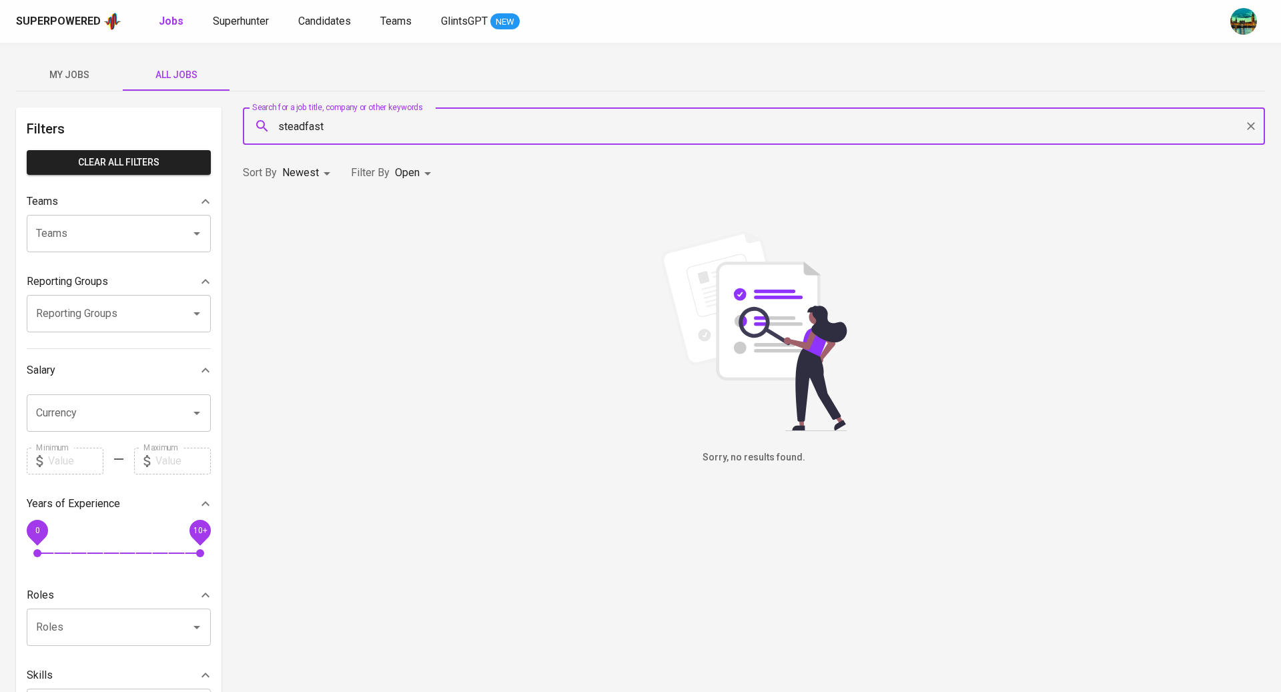
click at [413, 170] on body "Superpowered Jobs Superhunter Candidates Teams GlintsGPT NEW My Jobs All Jobs F…" at bounding box center [640, 455] width 1281 height 911
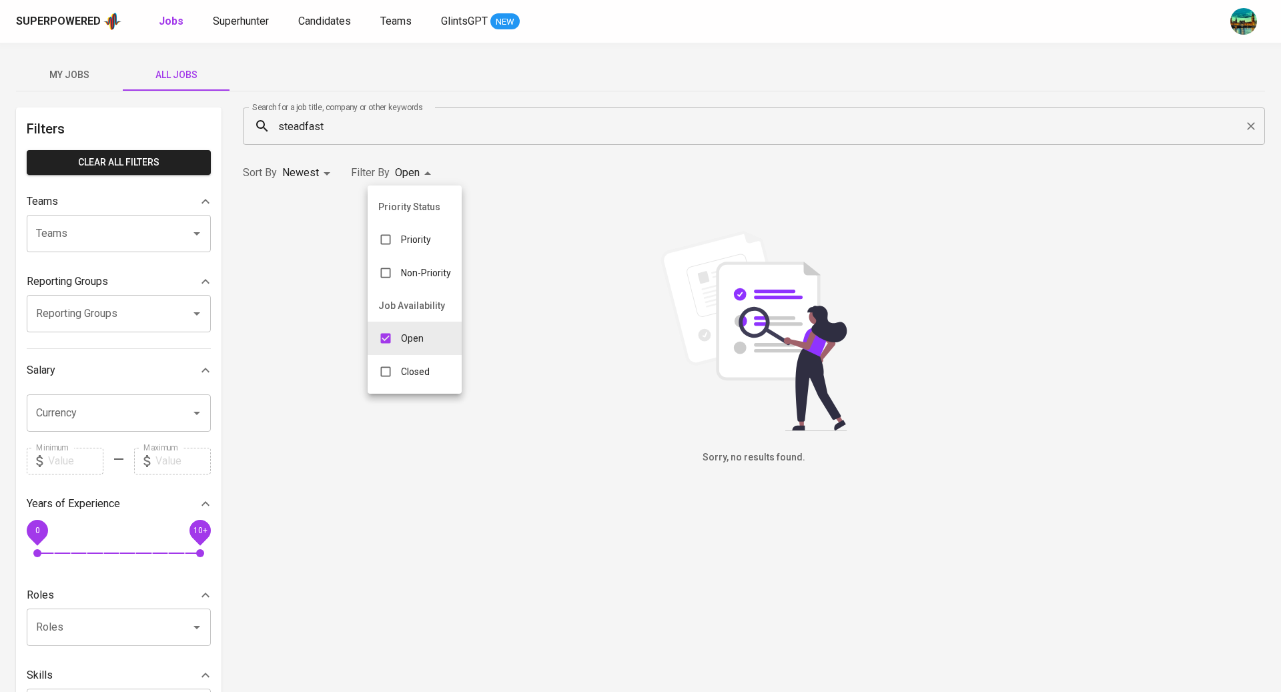
click at [411, 362] on div "Closed" at bounding box center [404, 371] width 73 height 25
type input "OPEN,CLOSE"
checkbox input "true"
click at [621, 339] on div at bounding box center [640, 346] width 1281 height 692
click at [464, 124] on input "steadfast" at bounding box center [758, 125] width 964 height 25
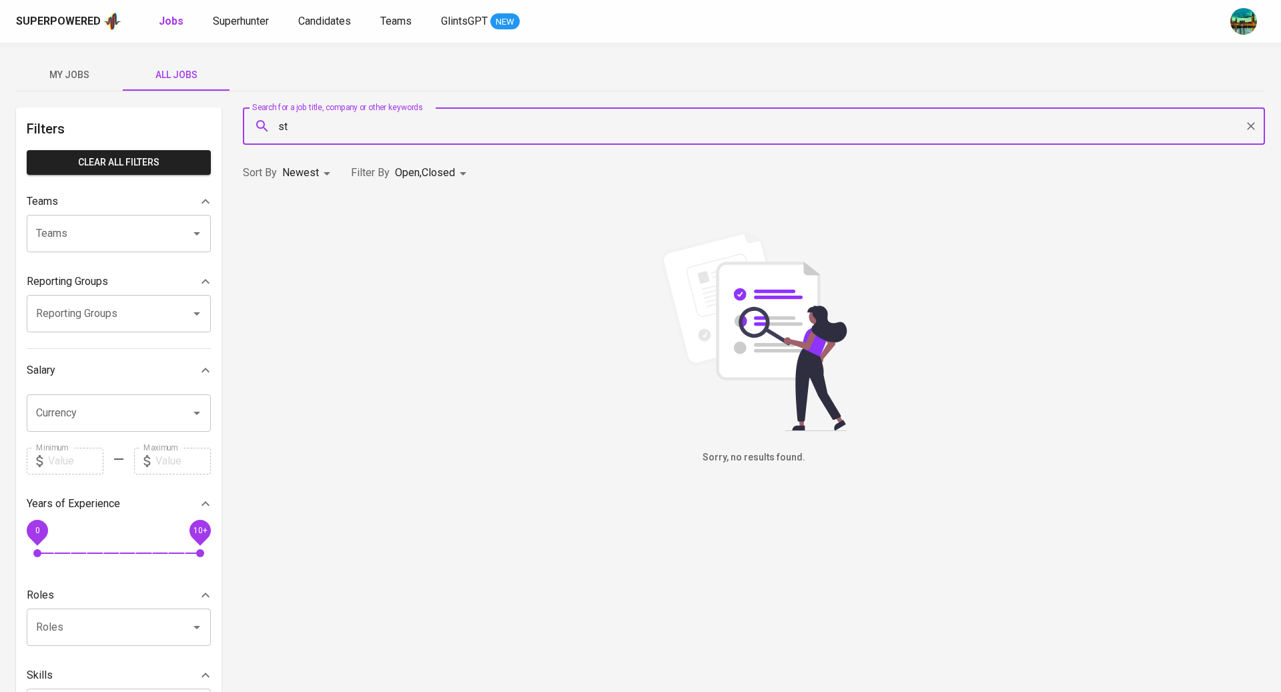
type input "s"
type input "steadfast"
